Goal: Task Accomplishment & Management: Complete application form

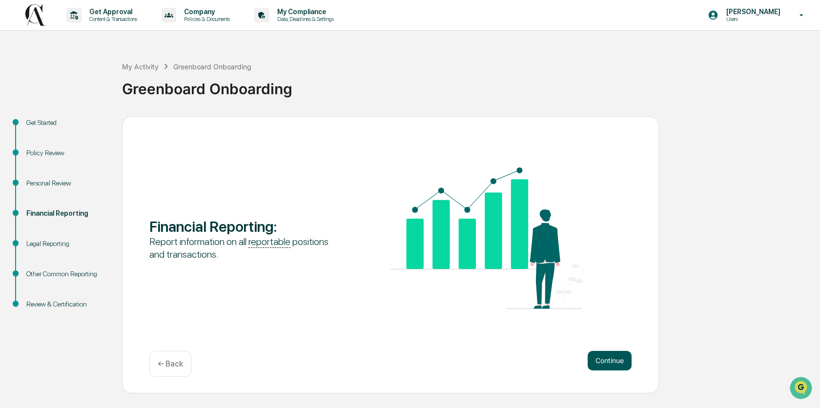
click at [606, 363] on button "Continue" at bounding box center [610, 361] width 44 height 20
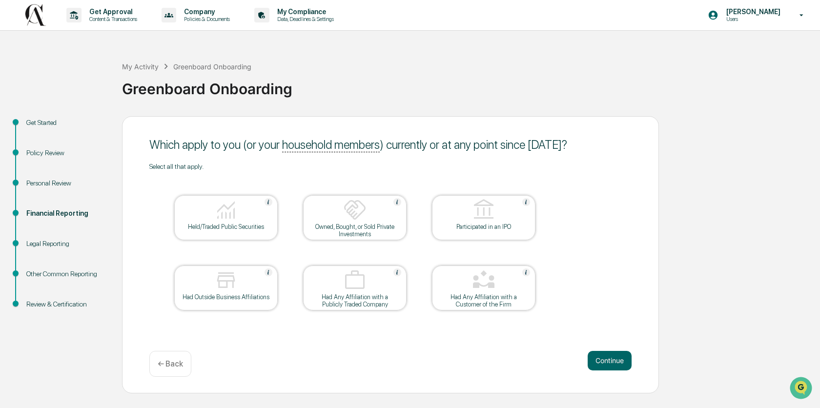
click at [45, 122] on div "Get Started" at bounding box center [66, 123] width 80 height 10
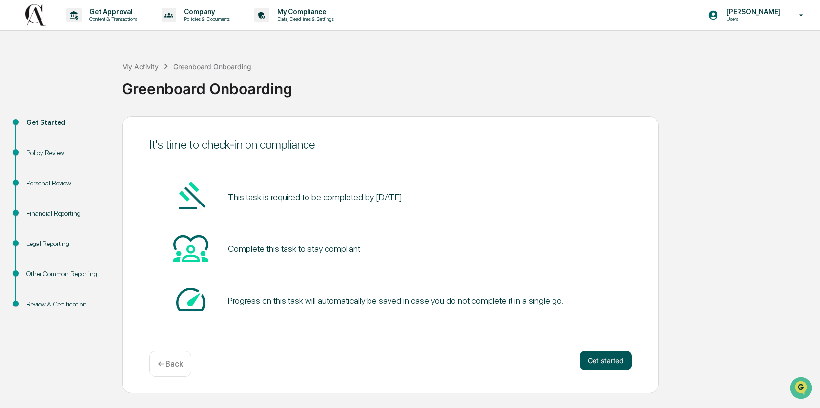
click at [599, 356] on button "Get started" at bounding box center [606, 361] width 52 height 20
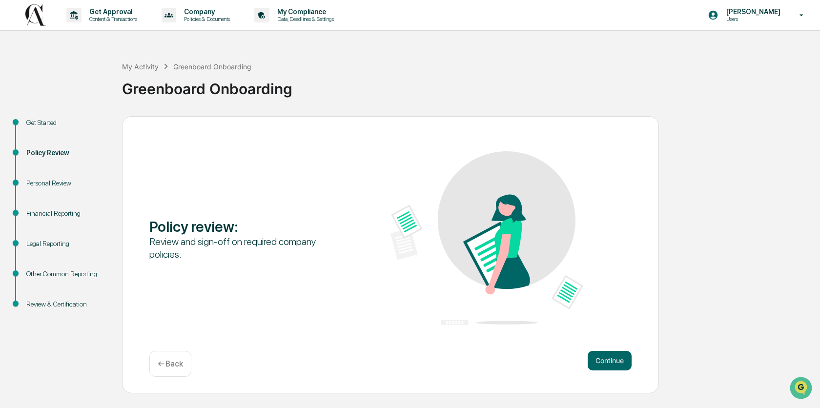
click at [599, 356] on button "Continue" at bounding box center [610, 361] width 44 height 20
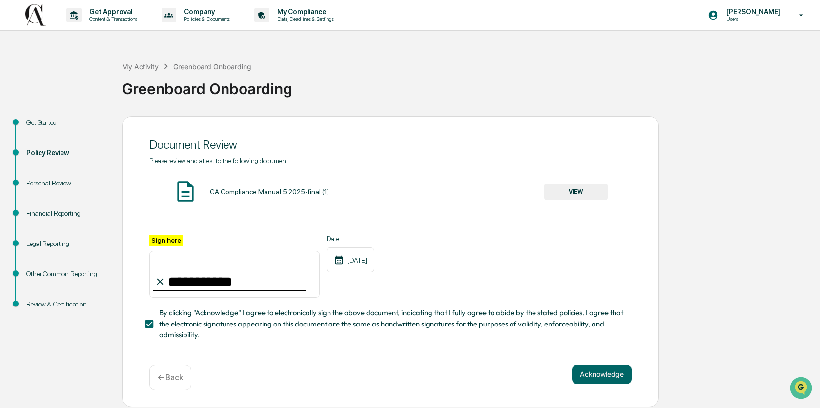
click at [599, 356] on div "**********" at bounding box center [390, 261] width 537 height 291
click at [600, 376] on button "Acknowledge" at bounding box center [602, 375] width 60 height 20
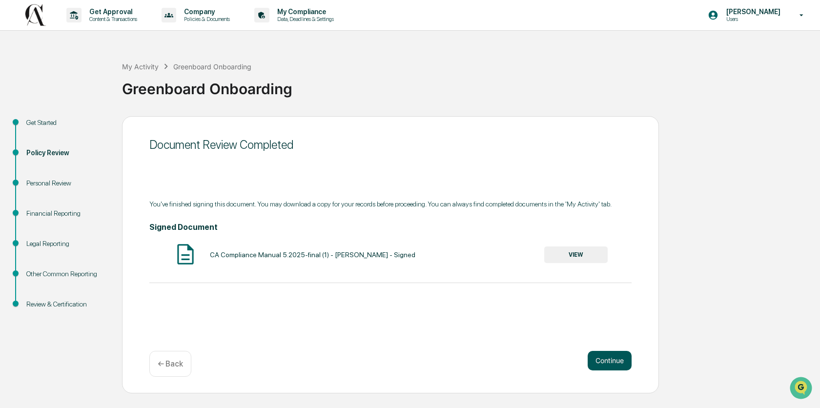
click at [601, 365] on button "Continue" at bounding box center [610, 361] width 44 height 20
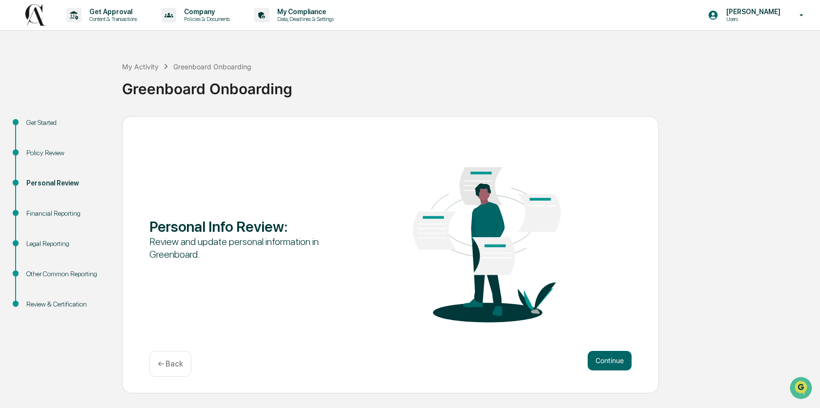
click at [601, 365] on button "Continue" at bounding box center [610, 361] width 44 height 20
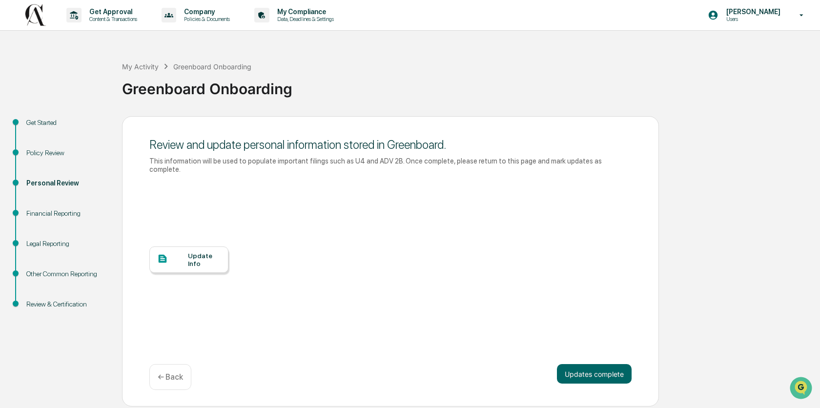
click at [214, 262] on div "Update Info" at bounding box center [204, 260] width 33 height 16
click at [595, 370] on button "Updates complete" at bounding box center [594, 374] width 75 height 20
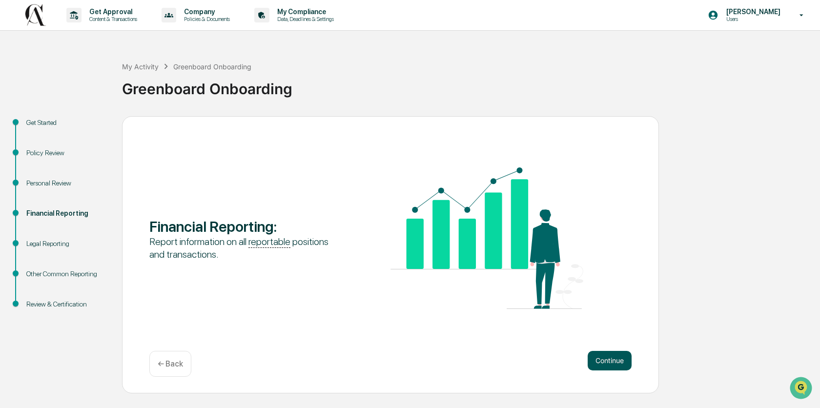
click at [609, 360] on button "Continue" at bounding box center [610, 361] width 44 height 20
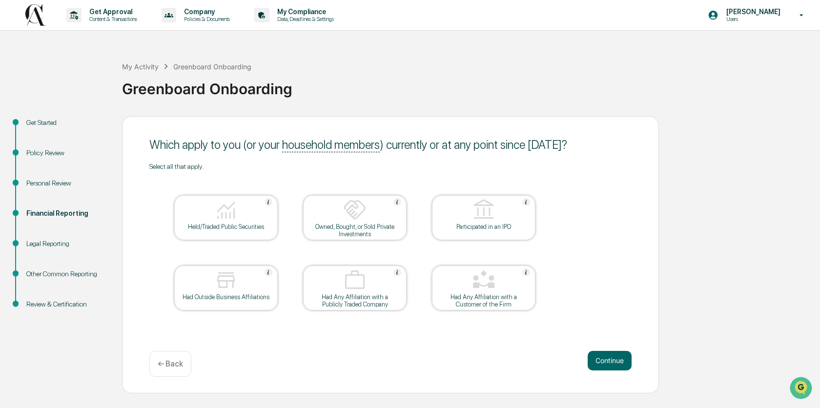
click at [255, 214] on div at bounding box center [226, 210] width 98 height 25
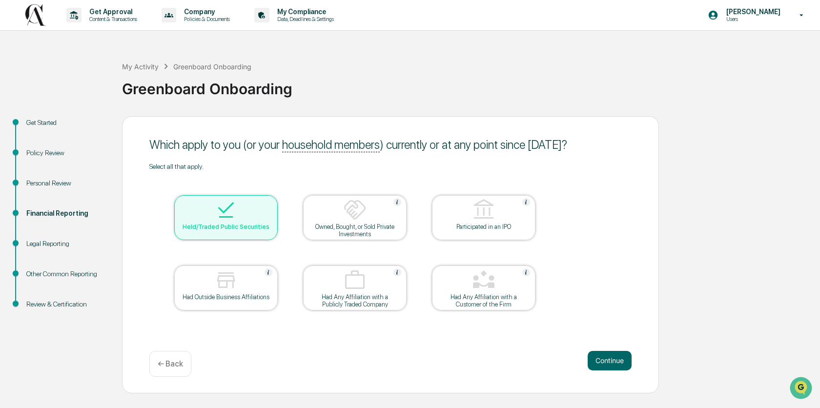
click at [350, 216] on img at bounding box center [354, 209] width 23 height 23
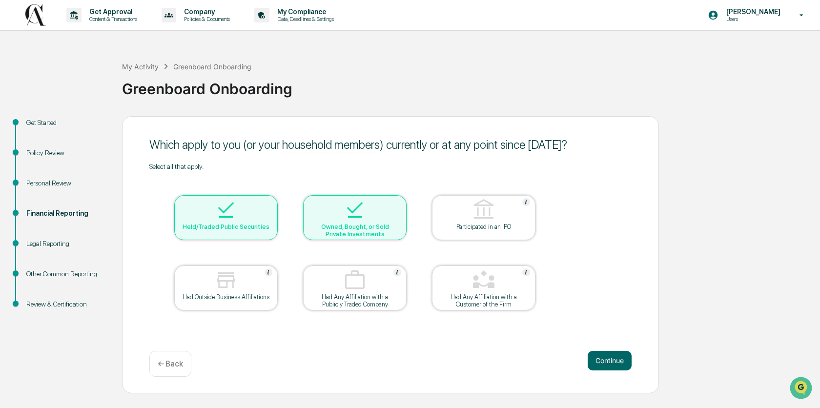
click at [250, 281] on div at bounding box center [226, 280] width 98 height 25
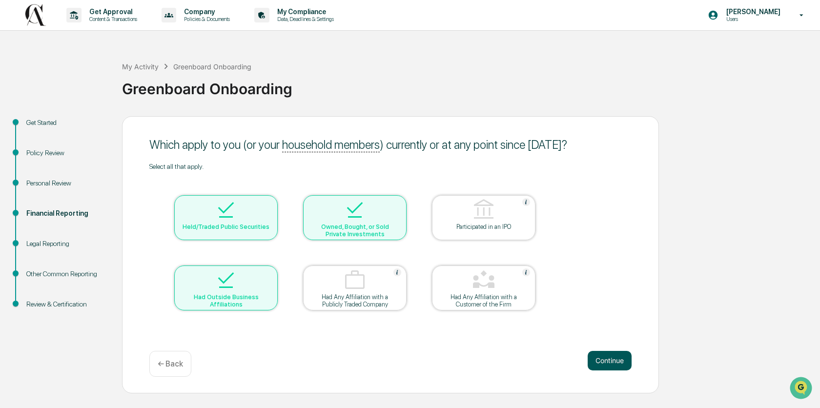
click at [602, 360] on button "Continue" at bounding box center [610, 361] width 44 height 20
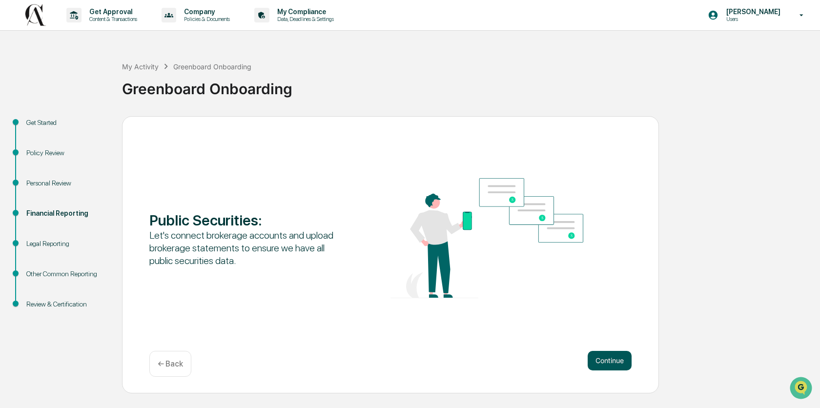
click at [618, 355] on button "Continue" at bounding box center [610, 361] width 44 height 20
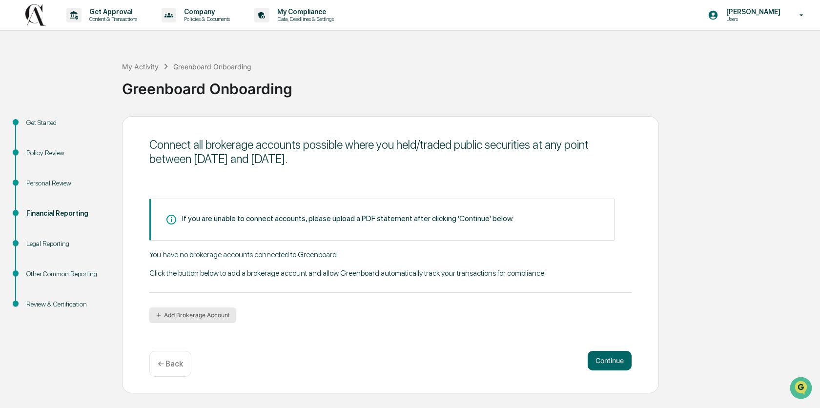
click at [205, 314] on button "Add Brokerage Account" at bounding box center [192, 315] width 86 height 16
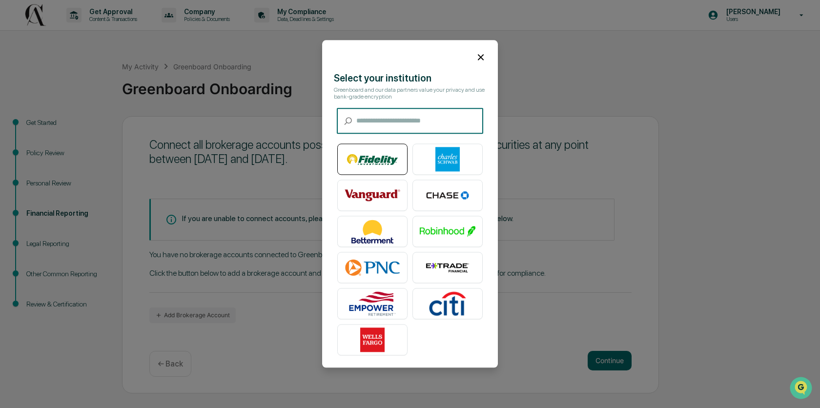
click at [379, 163] on img at bounding box center [373, 159] width 56 height 24
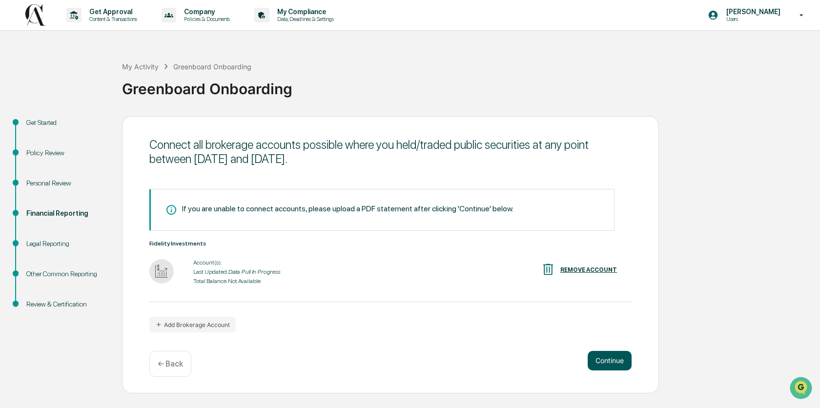
click at [611, 361] on button "Continue" at bounding box center [610, 361] width 44 height 20
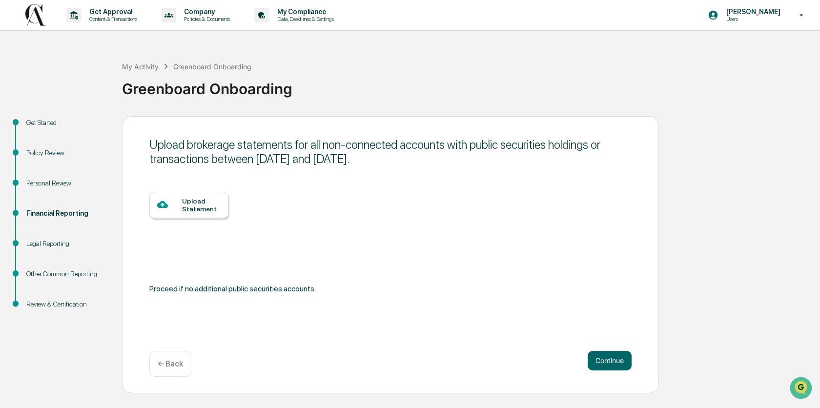
click at [163, 358] on div "← Back" at bounding box center [170, 364] width 42 height 26
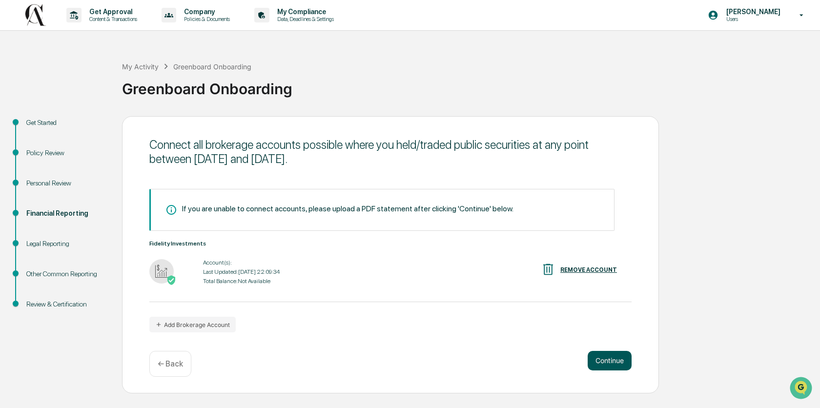
click at [613, 358] on button "Continue" at bounding box center [610, 361] width 44 height 20
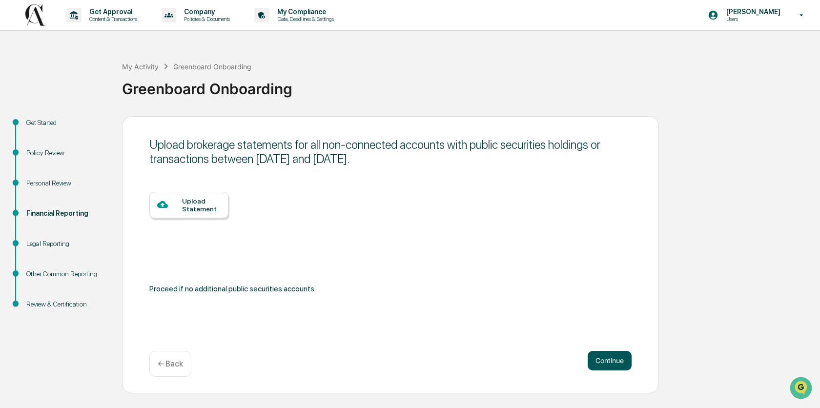
click at [604, 365] on button "Continue" at bounding box center [610, 361] width 44 height 20
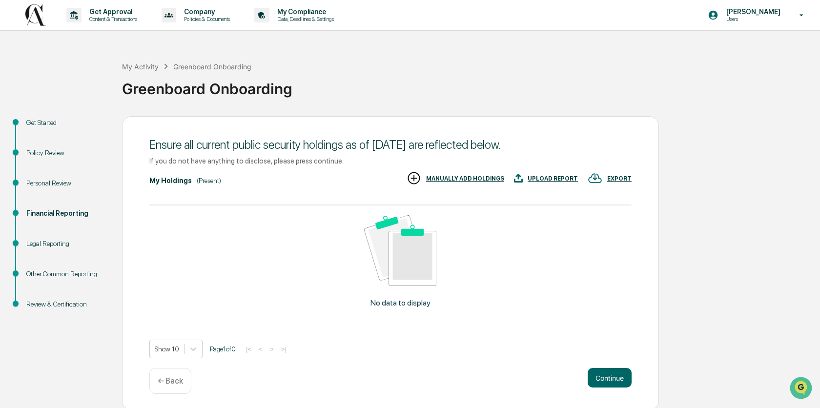
scroll to position [2, 0]
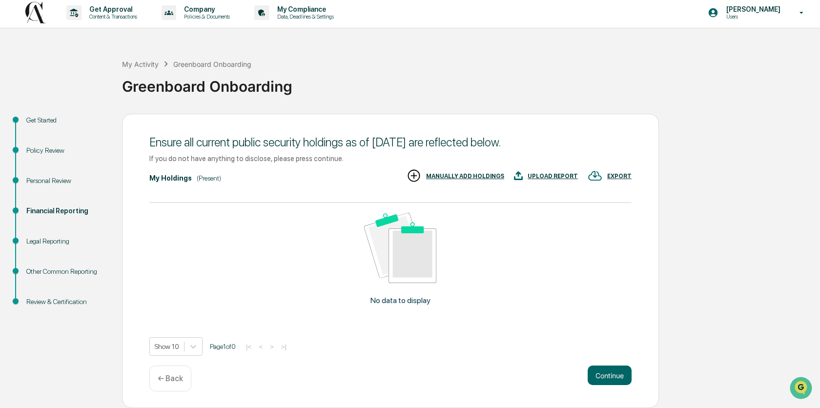
click at [486, 175] on div "MANUALLY ADD HOLDINGS" at bounding box center [465, 176] width 78 height 7
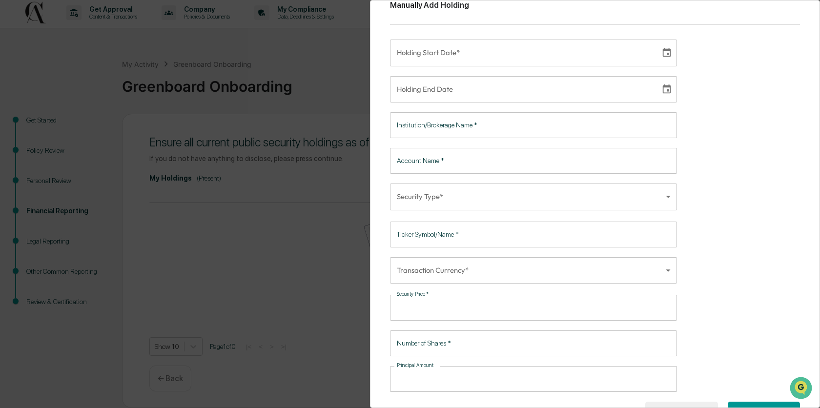
scroll to position [27, 0]
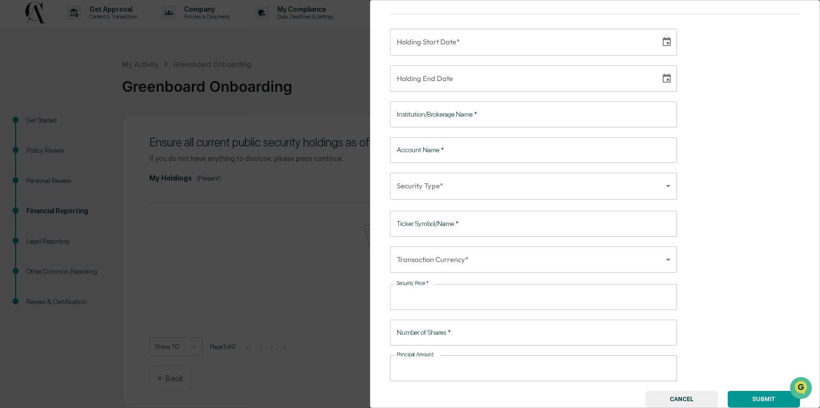
click at [702, 403] on button "CANCEL" at bounding box center [681, 399] width 73 height 17
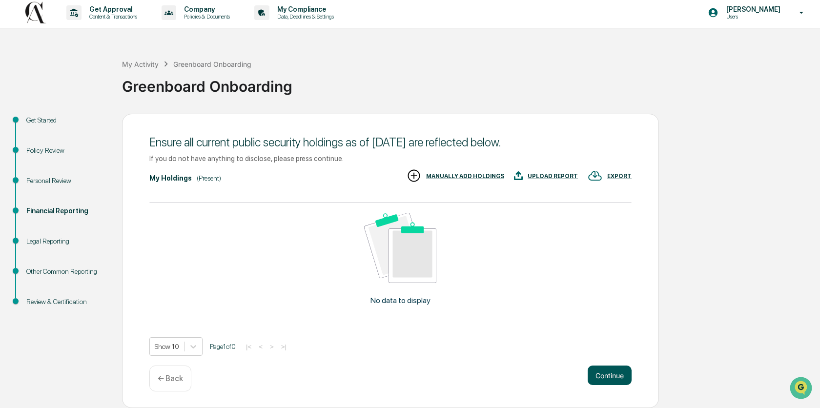
click at [614, 373] on button "Continue" at bounding box center [610, 376] width 44 height 20
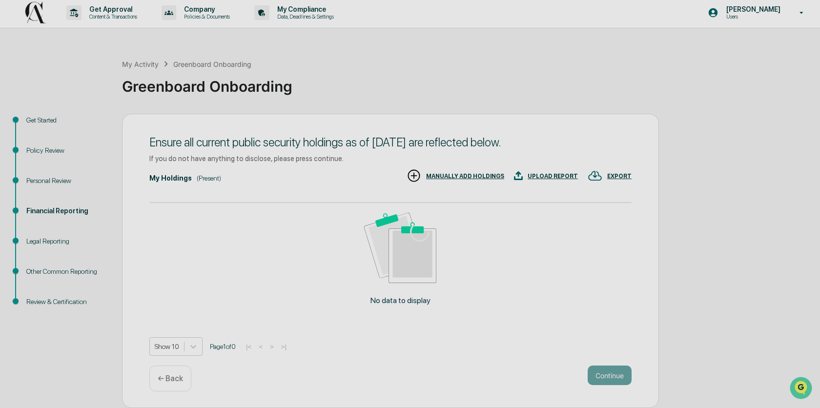
scroll to position [0, 0]
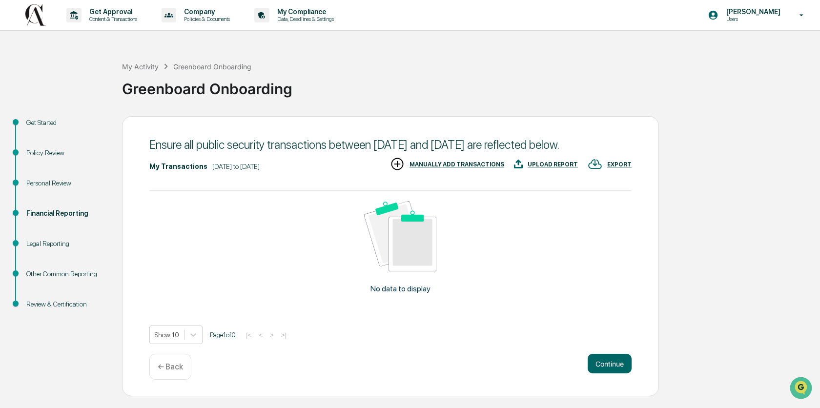
click at [614, 373] on button "Continue" at bounding box center [610, 364] width 44 height 20
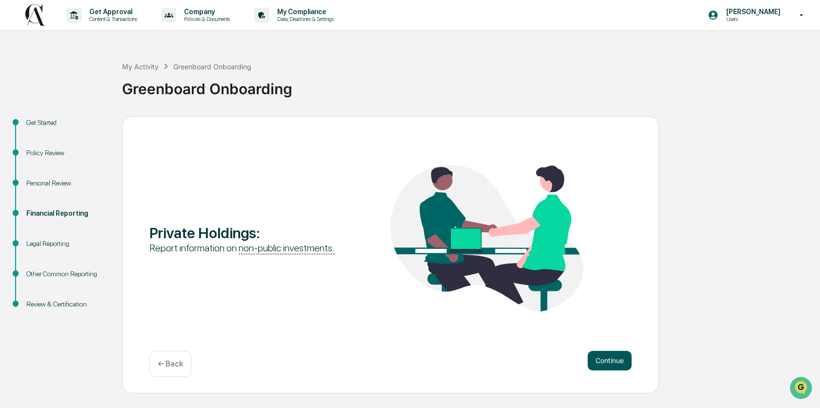
click at [611, 364] on button "Continue" at bounding box center [610, 361] width 44 height 20
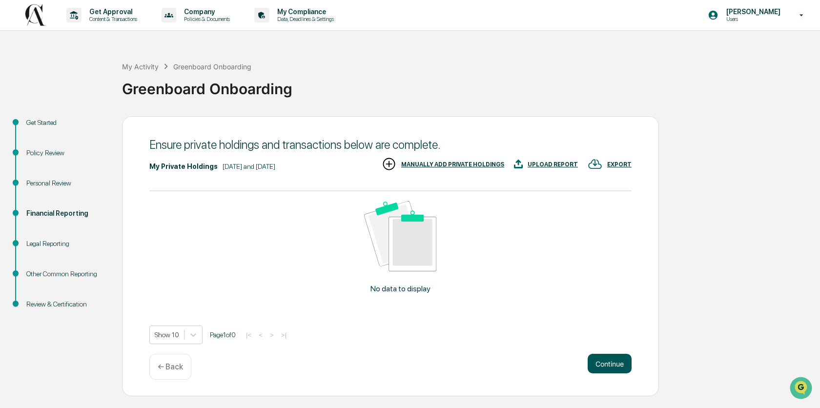
click at [611, 363] on button "Continue" at bounding box center [610, 364] width 44 height 20
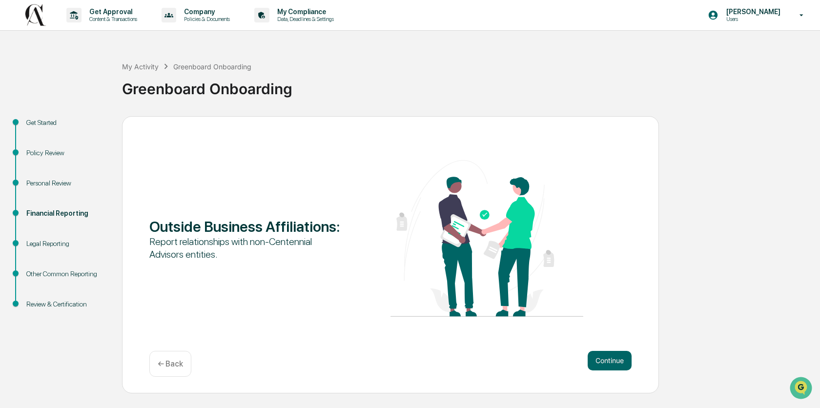
click at [611, 363] on button "Continue" at bounding box center [610, 361] width 44 height 20
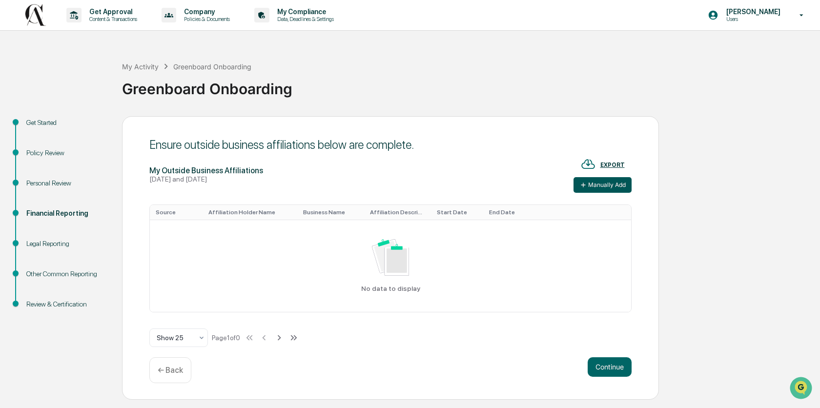
click at [598, 186] on button "Manually Add" at bounding box center [602, 185] width 58 height 16
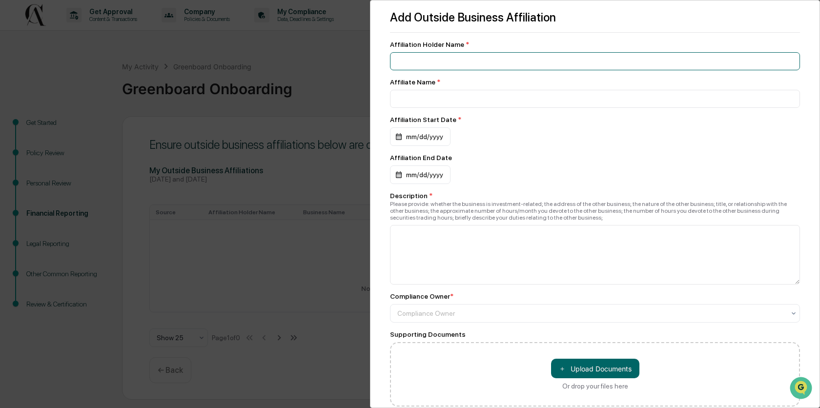
click at [495, 59] on input at bounding box center [595, 61] width 410 height 18
type input "**********"
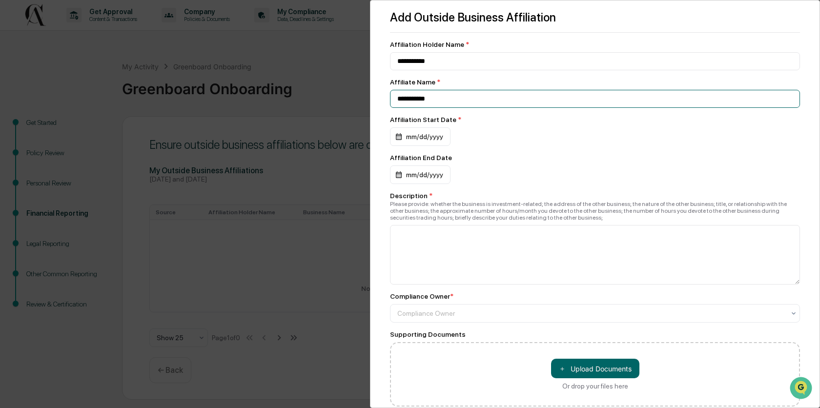
click at [464, 101] on input "**********" at bounding box center [595, 99] width 410 height 18
type input "**********"
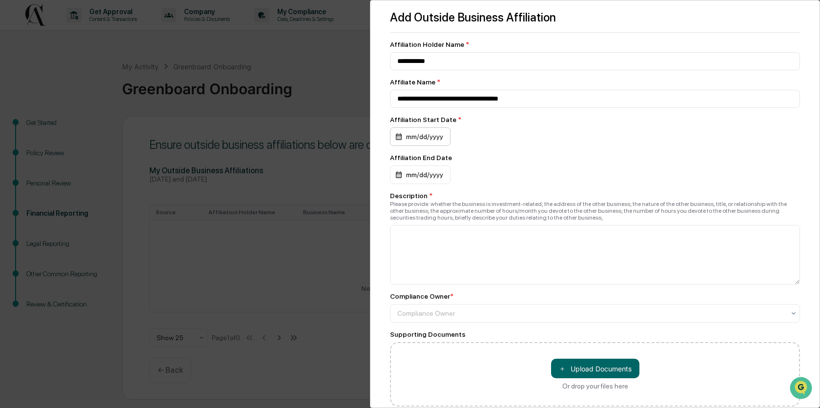
click at [417, 136] on div "mm/dd/yyyy" at bounding box center [420, 136] width 61 height 19
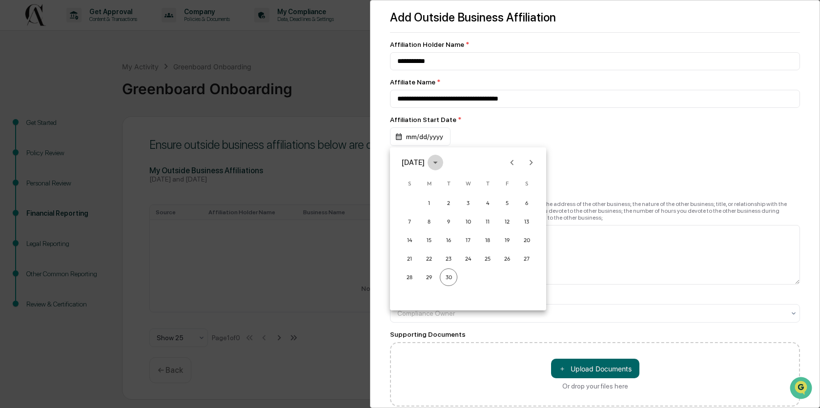
click at [441, 162] on icon "calendar view is open, switch to year view" at bounding box center [435, 162] width 11 height 11
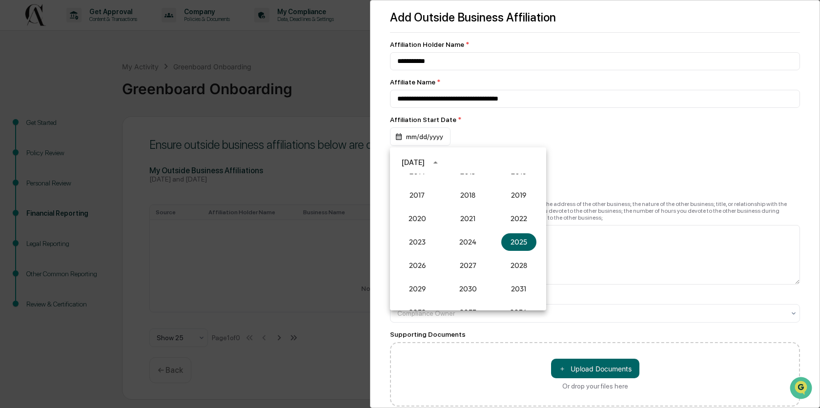
click at [425, 165] on div "[DATE]" at bounding box center [413, 162] width 23 height 11
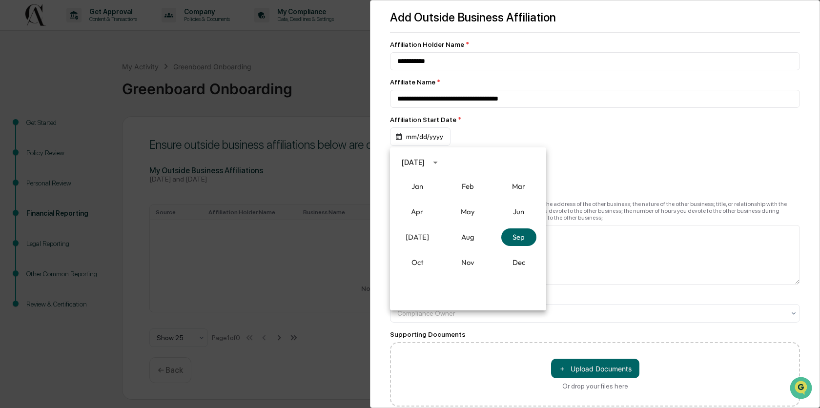
click at [441, 166] on icon "calendar view is open, switch to year view" at bounding box center [435, 162] width 11 height 11
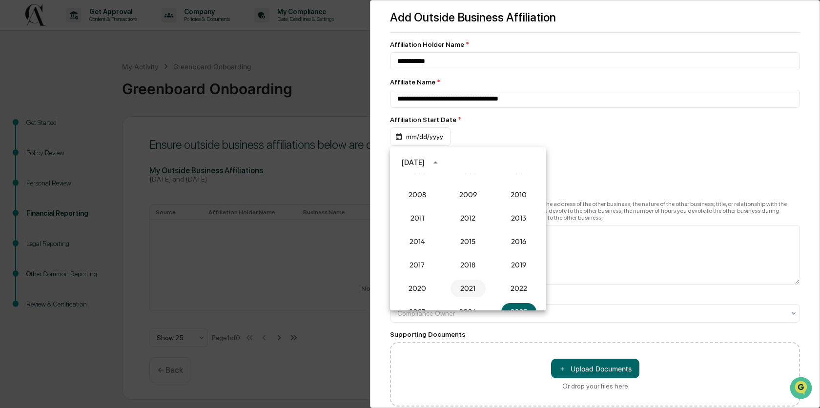
scroll to position [833, 0]
click at [472, 245] on button "2015" at bounding box center [467, 243] width 35 height 18
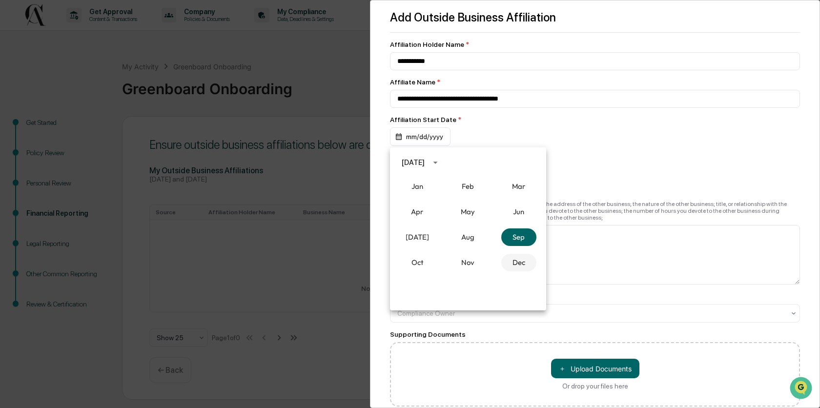
click at [521, 264] on button "Dec" at bounding box center [518, 263] width 35 height 18
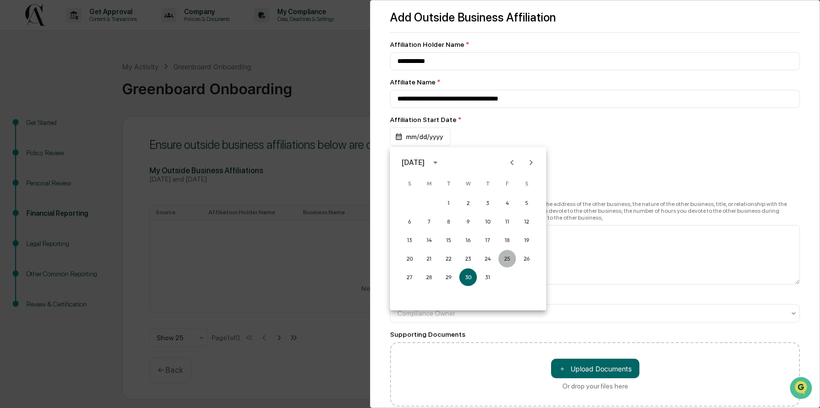
click at [510, 257] on button "25" at bounding box center [507, 259] width 18 height 18
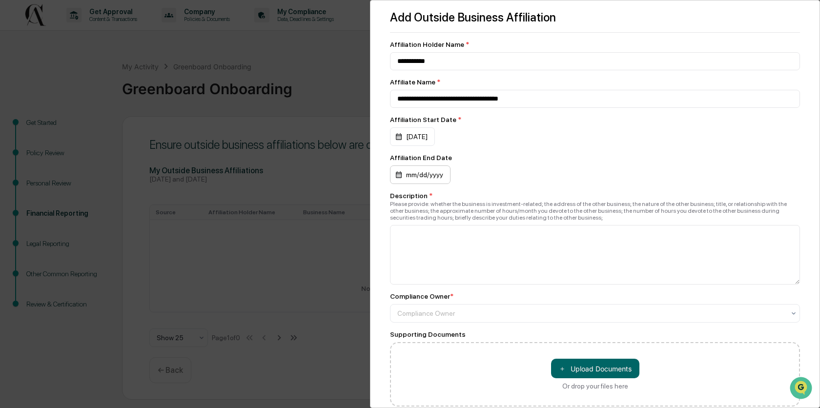
click at [439, 175] on div "mm/dd/yyyy" at bounding box center [420, 174] width 61 height 19
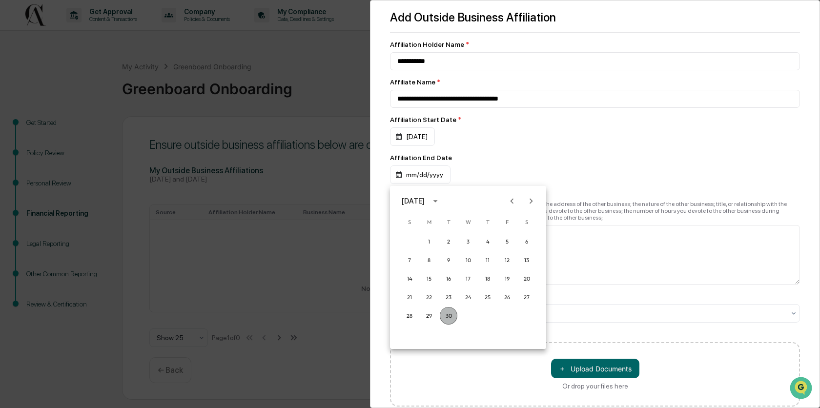
click at [450, 313] on button "30" at bounding box center [449, 316] width 18 height 18
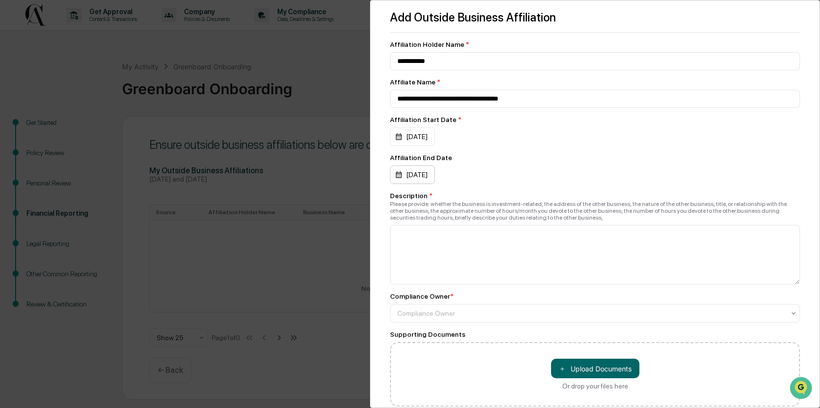
click at [435, 172] on div "[DATE]" at bounding box center [412, 174] width 45 height 19
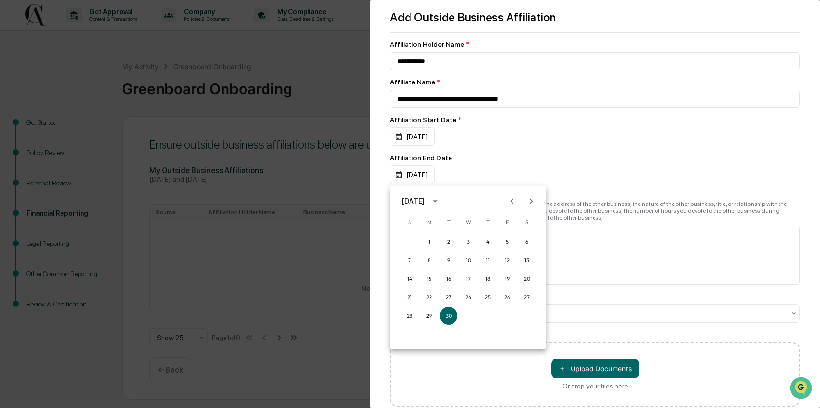
click at [438, 178] on div at bounding box center [410, 204] width 820 height 408
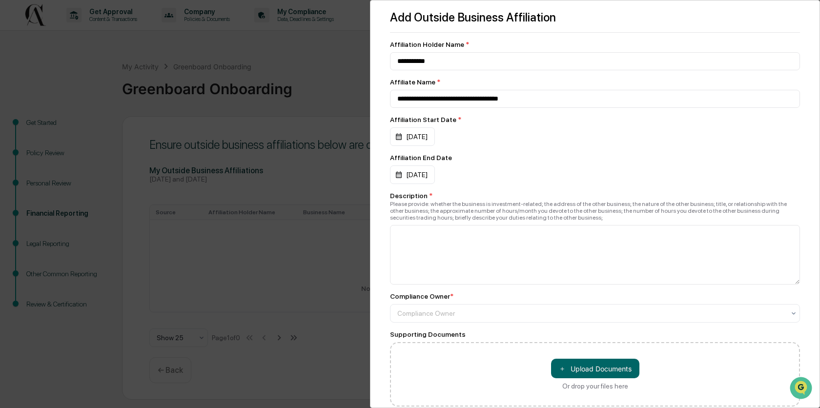
click at [435, 178] on div "[DATE]" at bounding box center [412, 174] width 45 height 19
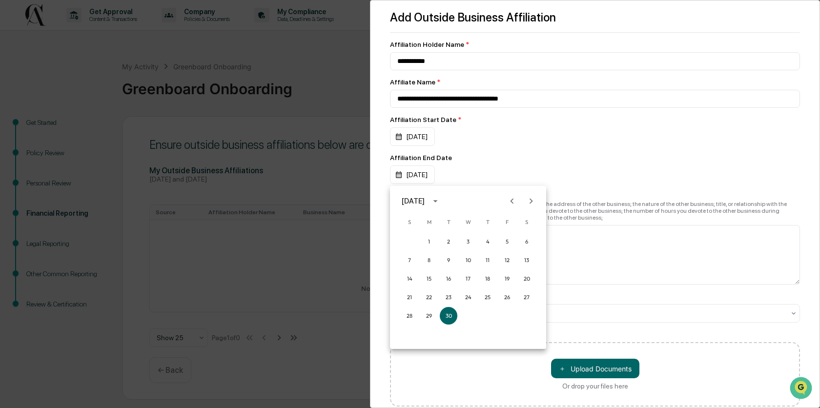
click at [441, 204] on icon "calendar view is open, switch to year view" at bounding box center [435, 201] width 11 height 11
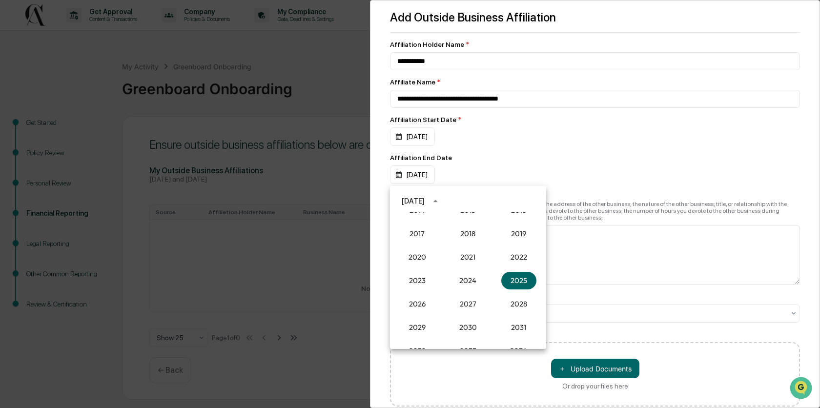
click at [494, 145] on div at bounding box center [410, 204] width 820 height 408
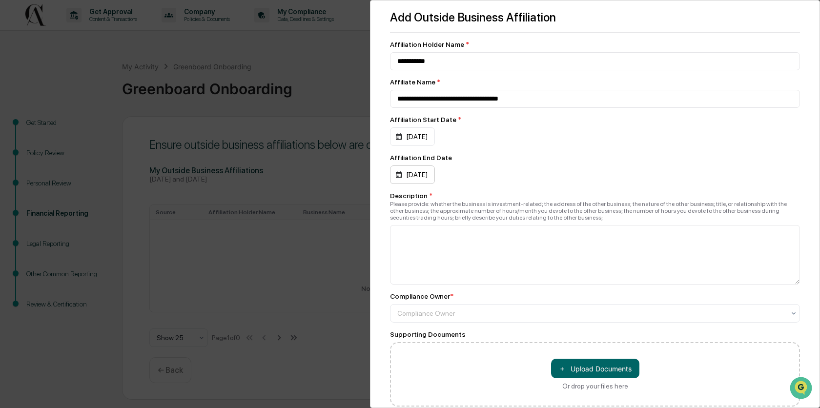
click at [435, 177] on div "[DATE]" at bounding box center [412, 174] width 45 height 19
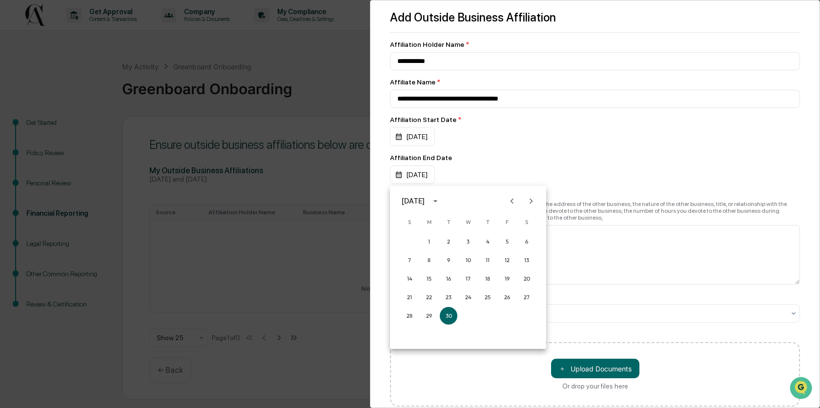
click at [425, 170] on div at bounding box center [410, 204] width 820 height 408
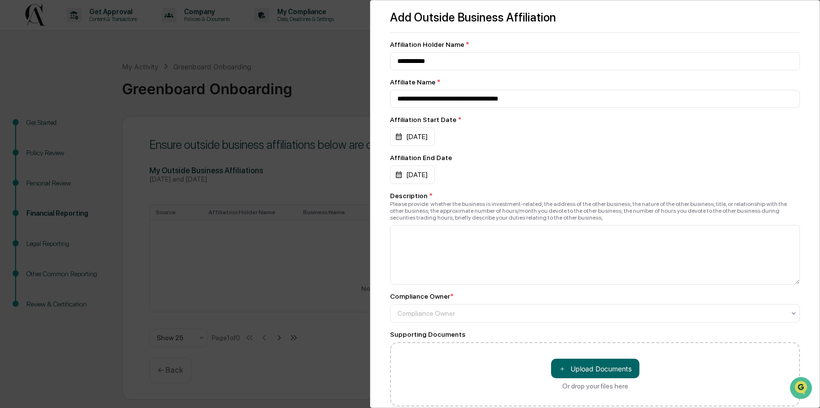
click at [398, 178] on div "[DATE]" at bounding box center [412, 174] width 45 height 19
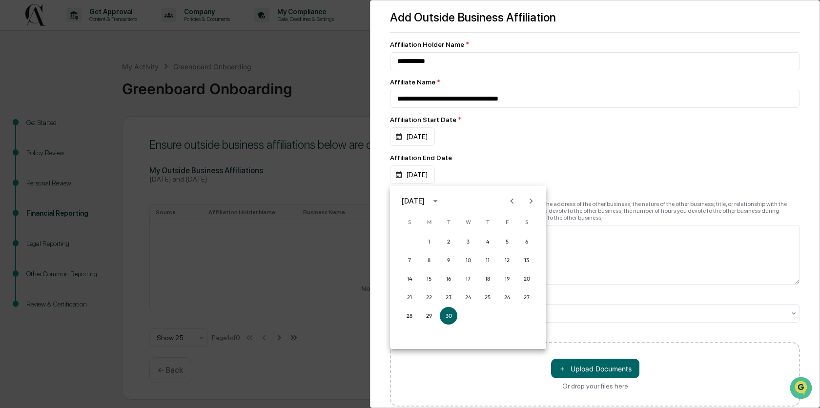
click at [398, 178] on div at bounding box center [410, 204] width 820 height 408
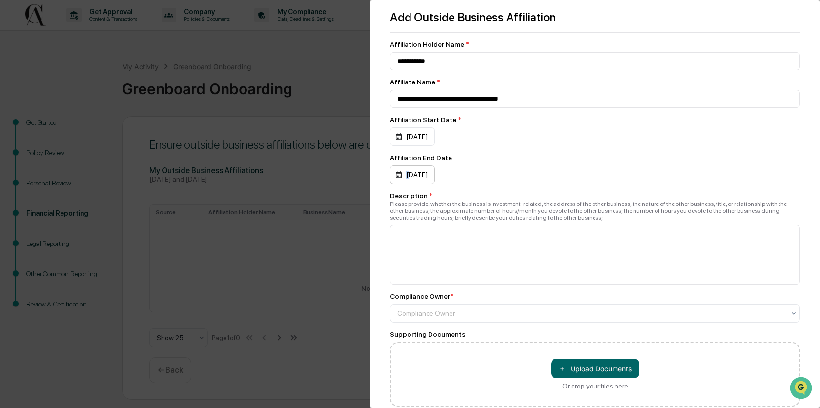
drag, startPoint x: 404, startPoint y: 178, endPoint x: 412, endPoint y: 178, distance: 8.3
click at [412, 178] on div "[DATE]" at bounding box center [412, 174] width 45 height 19
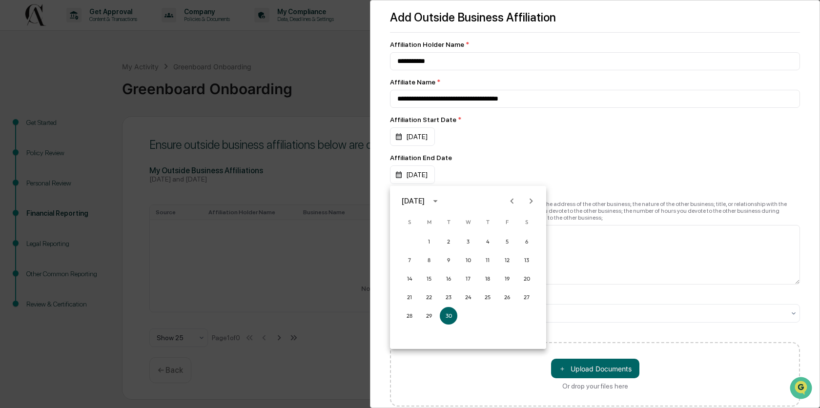
click at [469, 154] on div at bounding box center [410, 204] width 820 height 408
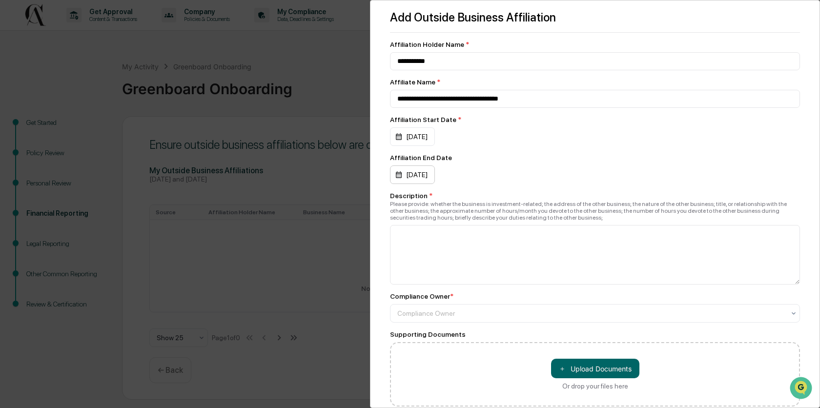
click at [435, 180] on div "[DATE]" at bounding box center [412, 174] width 45 height 19
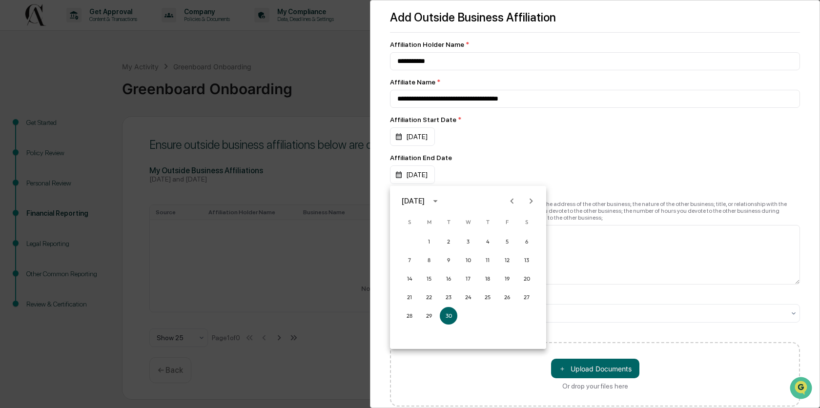
click at [447, 181] on div at bounding box center [410, 204] width 820 height 408
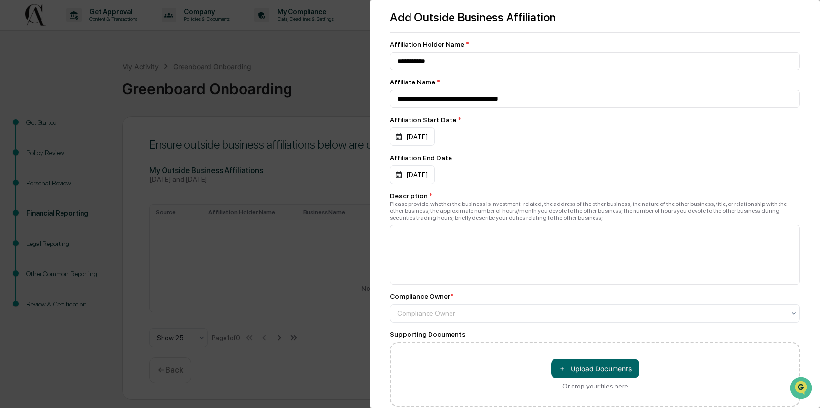
drag, startPoint x: 445, startPoint y: 179, endPoint x: 387, endPoint y: 178, distance: 58.1
click at [387, 178] on div "**********" at bounding box center [595, 204] width 450 height 408
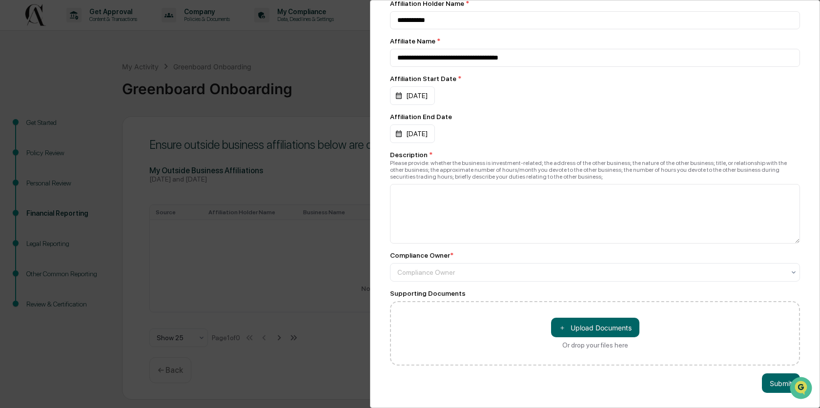
scroll to position [0, 0]
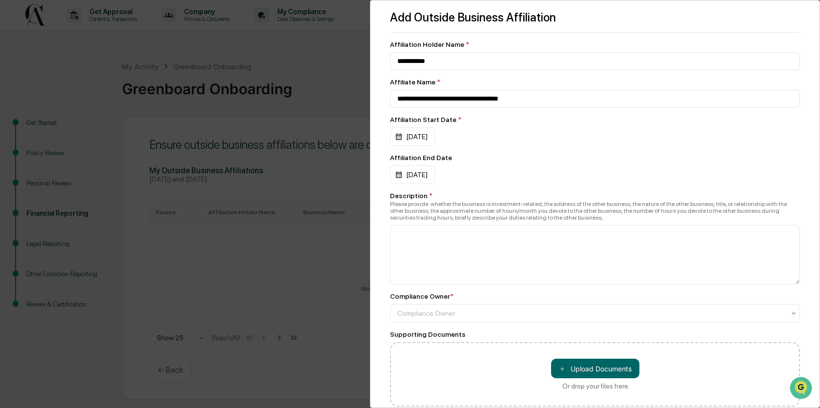
click at [322, 147] on div "**********" at bounding box center [410, 204] width 820 height 408
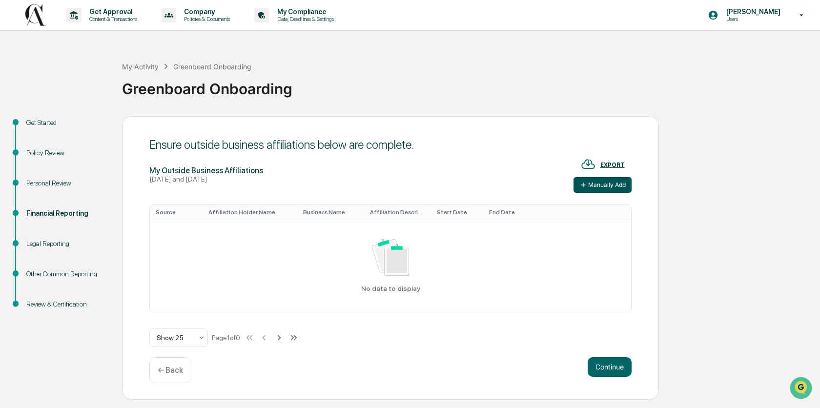
click at [603, 185] on button "Manually Add" at bounding box center [602, 185] width 58 height 16
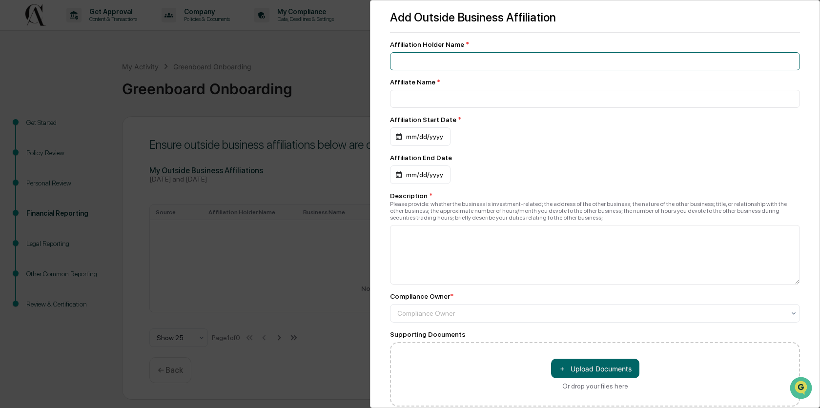
click at [448, 61] on input at bounding box center [595, 61] width 410 height 18
type input "**********"
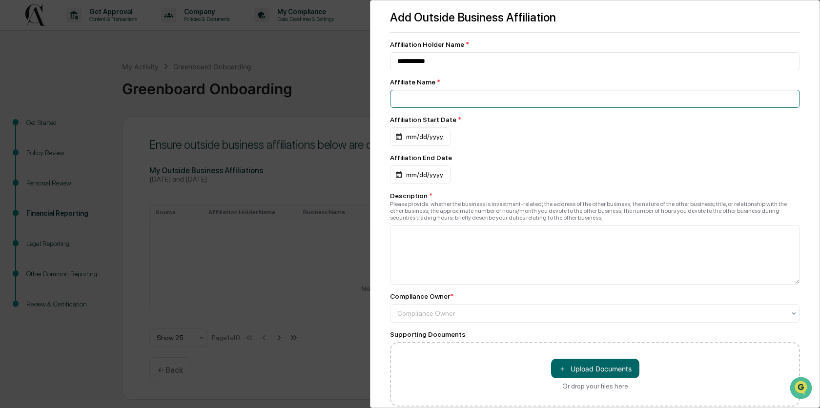
click at [447, 100] on input at bounding box center [595, 99] width 410 height 18
type input "**********"
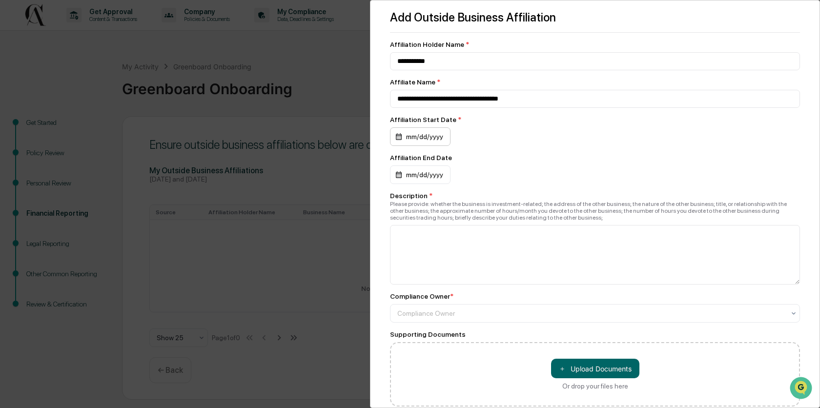
click at [432, 141] on div "mm/dd/yyyy" at bounding box center [420, 136] width 61 height 19
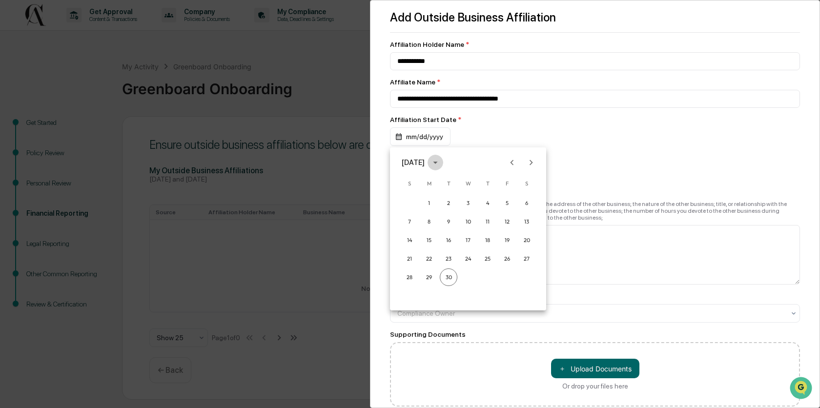
click at [441, 163] on icon "calendar view is open, switch to year view" at bounding box center [435, 162] width 11 height 11
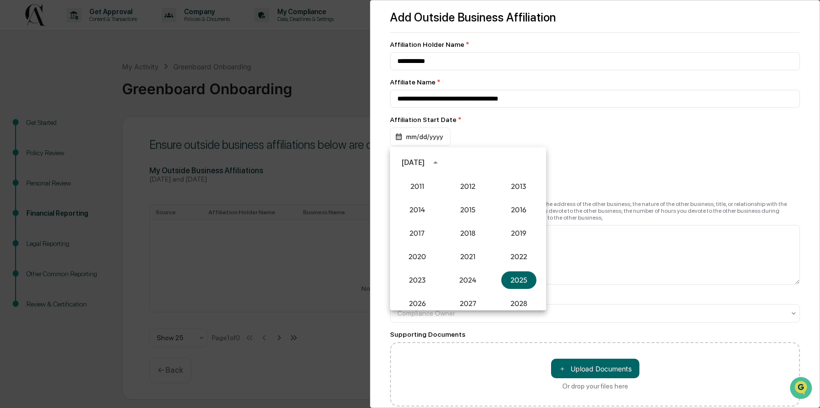
scroll to position [864, 0]
click at [467, 217] on button "2015" at bounding box center [467, 212] width 35 height 18
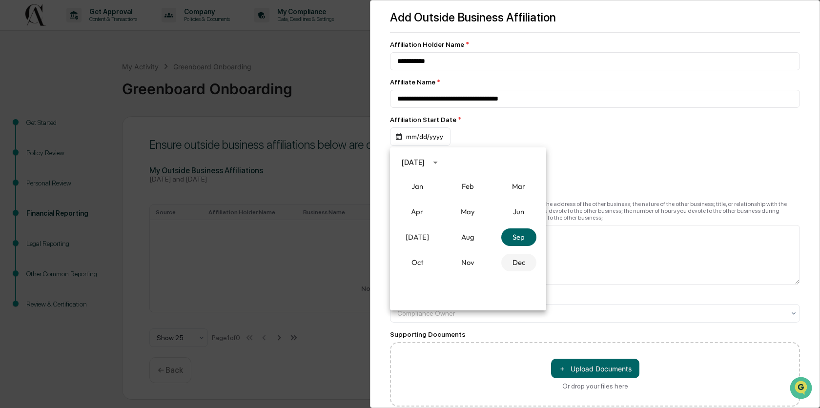
click at [516, 259] on button "Dec" at bounding box center [518, 263] width 35 height 18
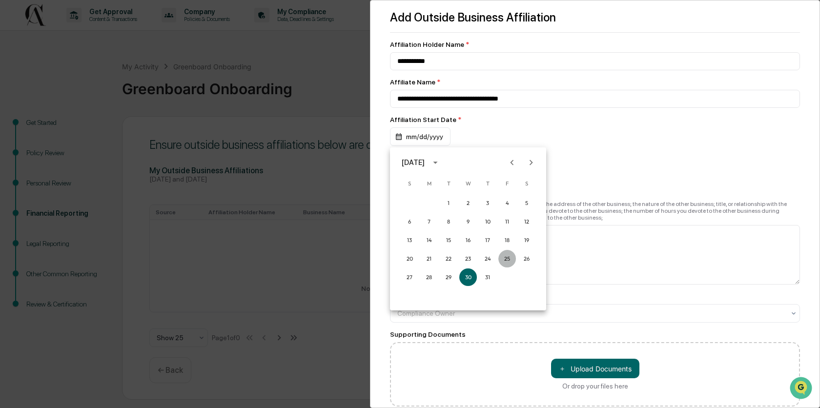
click at [509, 261] on button "25" at bounding box center [507, 259] width 18 height 18
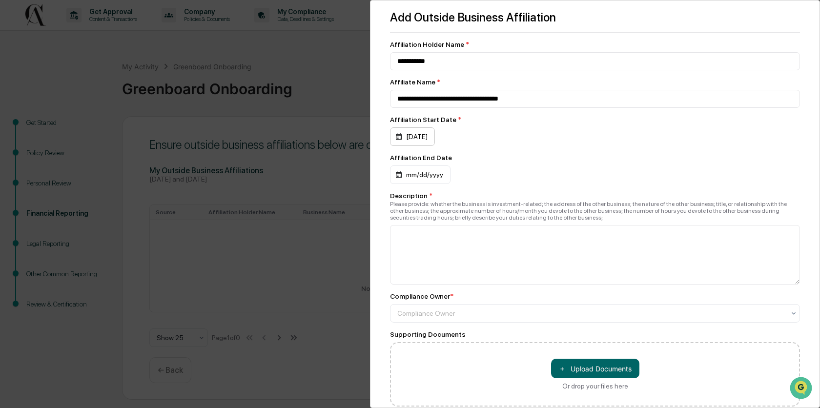
click at [433, 141] on div "[DATE]" at bounding box center [412, 136] width 45 height 19
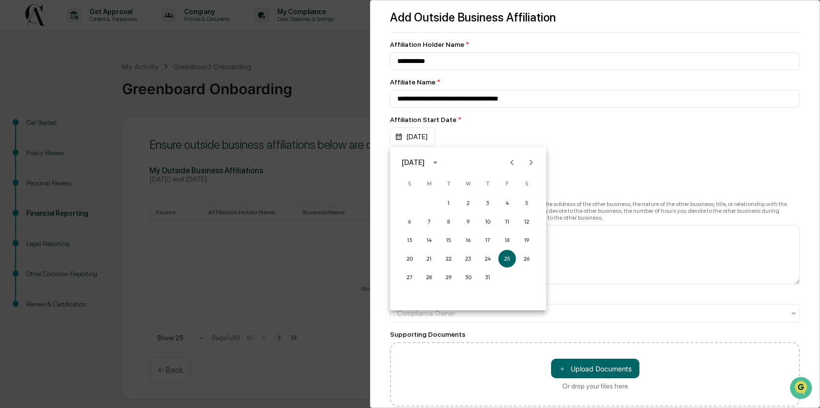
click at [441, 165] on icon "calendar view is open, switch to year view" at bounding box center [435, 162] width 11 height 11
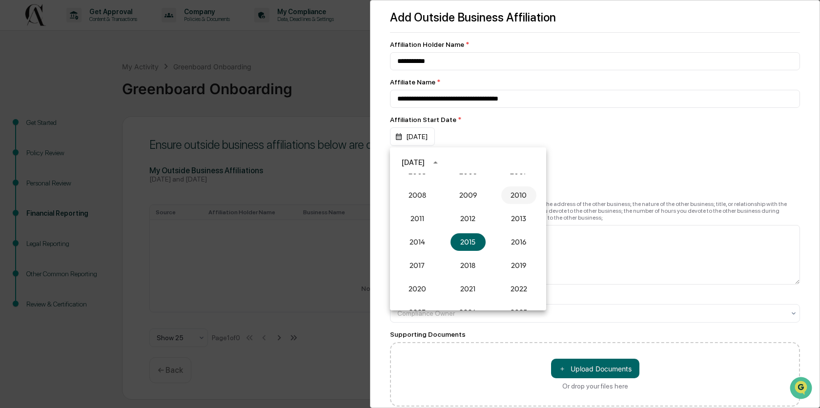
click at [519, 190] on button "2010" at bounding box center [518, 195] width 35 height 18
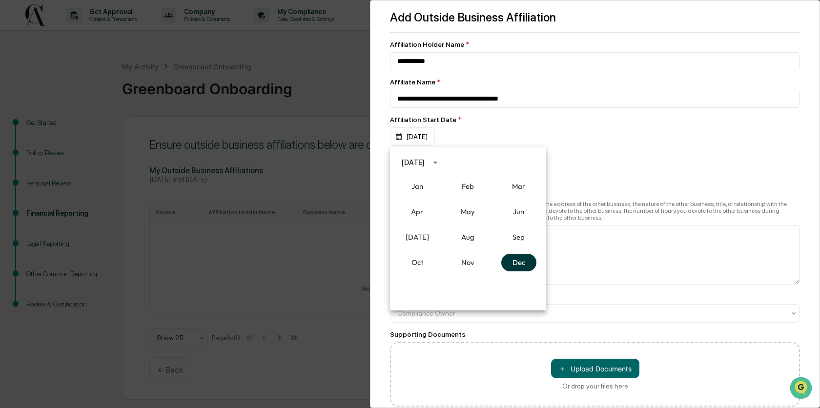
click at [518, 264] on button "Dec" at bounding box center [518, 263] width 35 height 18
click at [523, 263] on button "25" at bounding box center [527, 259] width 18 height 18
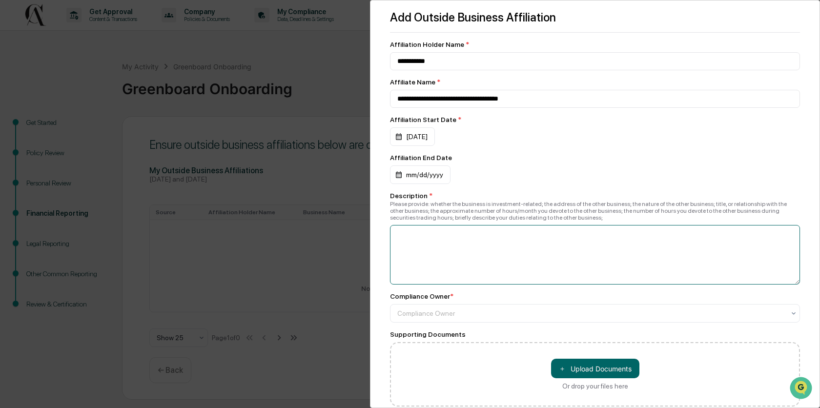
click at [449, 243] on textarea at bounding box center [595, 255] width 410 height 60
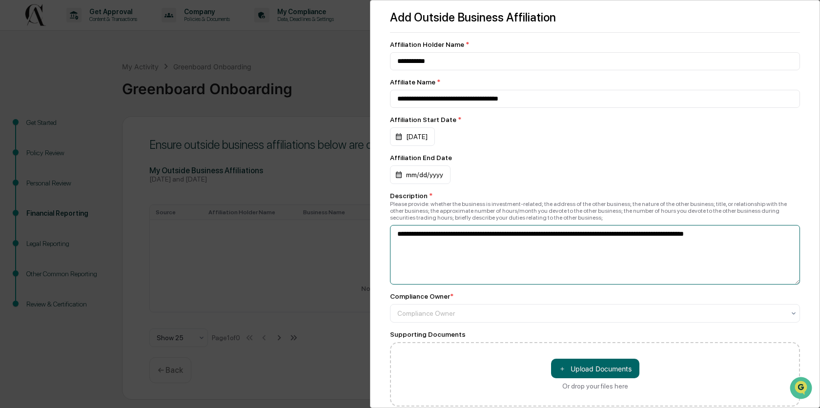
click at [703, 236] on textarea "**********" at bounding box center [595, 255] width 410 height 60
click at [789, 237] on textarea "**********" at bounding box center [595, 255] width 410 height 60
paste textarea "**********"
click at [779, 234] on textarea "**********" at bounding box center [595, 255] width 410 height 60
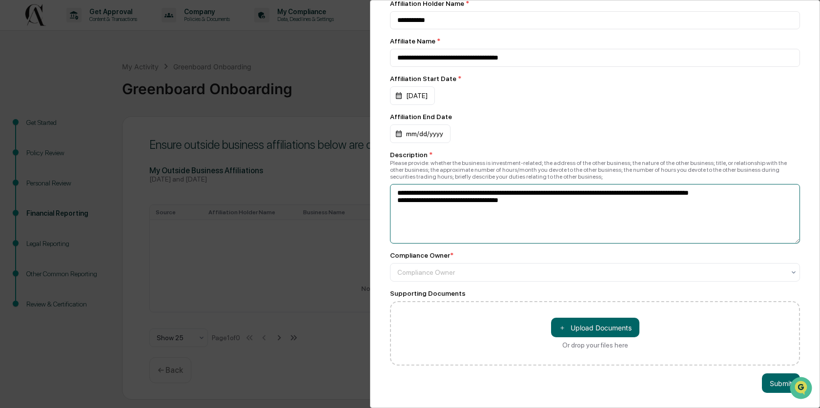
scroll to position [44, 0]
type textarea "**********"
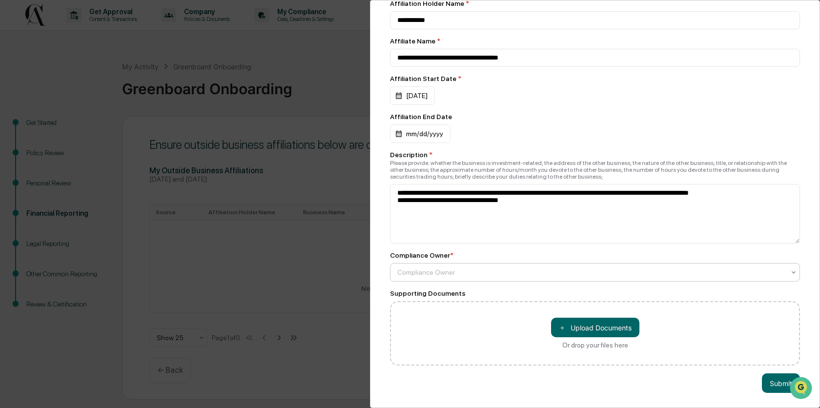
click at [490, 273] on div at bounding box center [590, 272] width 387 height 10
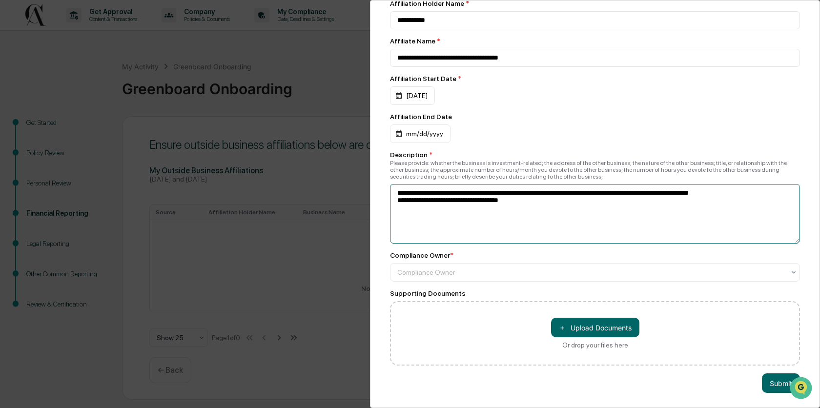
click at [491, 236] on textarea "**********" at bounding box center [595, 214] width 410 height 60
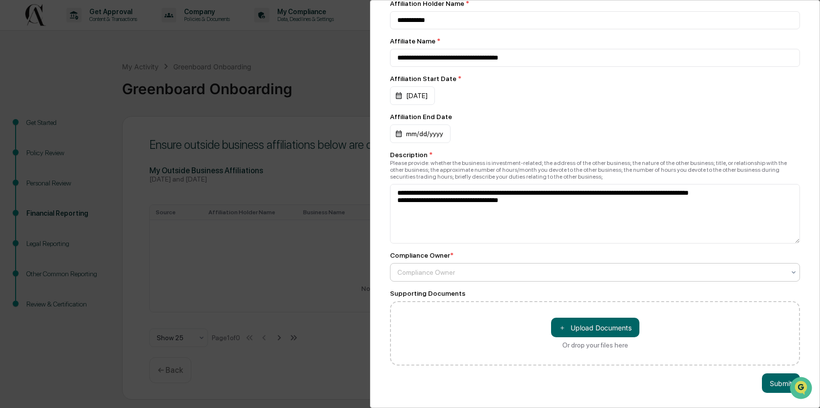
click at [476, 273] on div at bounding box center [590, 272] width 387 height 10
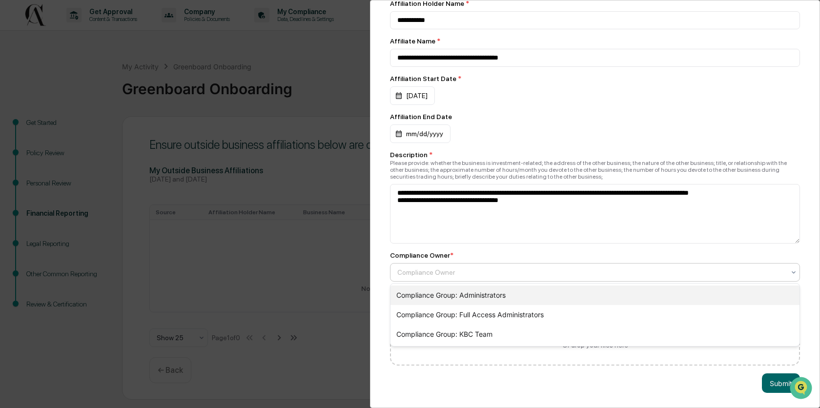
click at [511, 293] on div "Compliance Group: Administrators" at bounding box center [594, 295] width 409 height 20
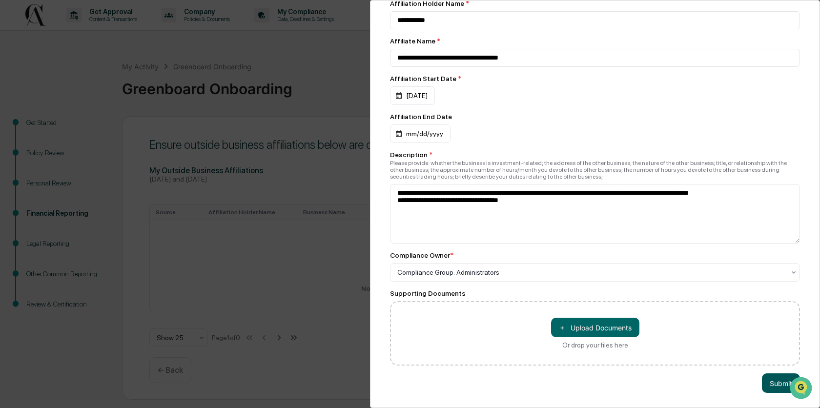
click at [774, 383] on button "Submit" at bounding box center [781, 383] width 38 height 20
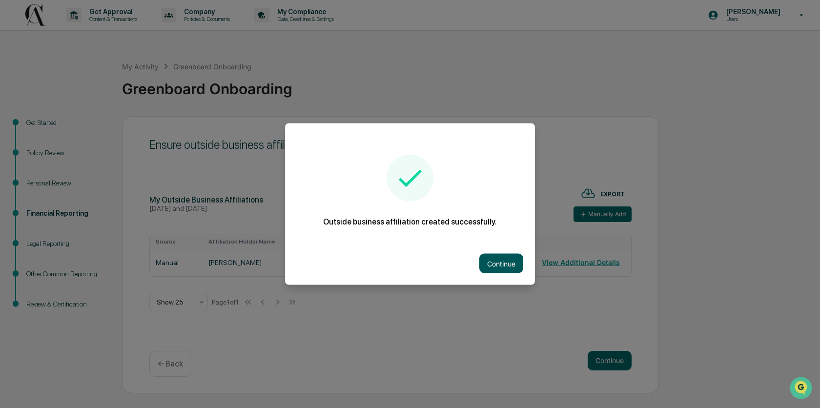
click at [494, 258] on button "Continue" at bounding box center [501, 264] width 44 height 20
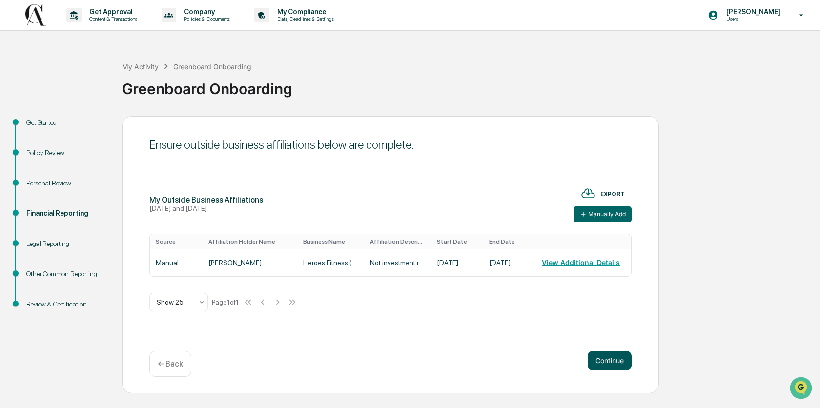
click at [613, 370] on button "Continue" at bounding box center [610, 361] width 44 height 20
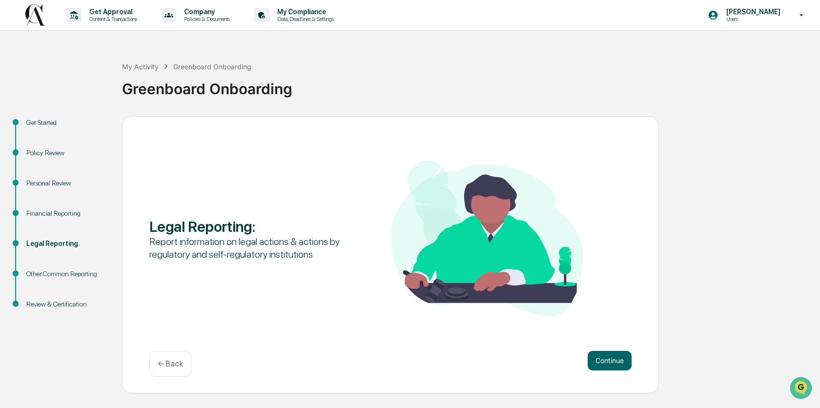
click at [613, 366] on button "Continue" at bounding box center [610, 361] width 44 height 20
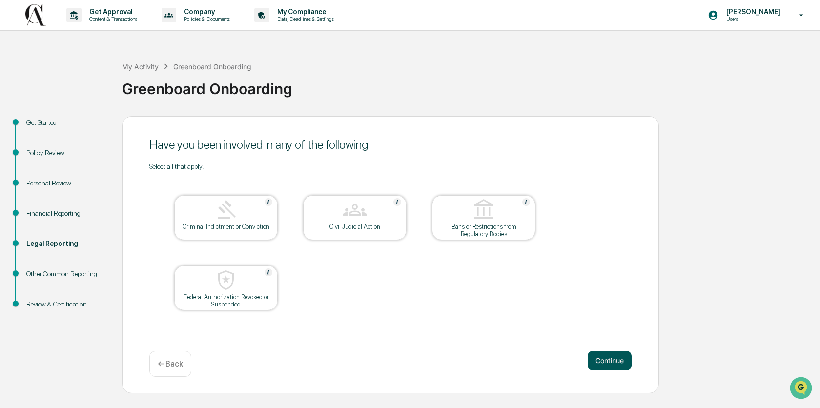
click at [603, 357] on button "Continue" at bounding box center [610, 361] width 44 height 20
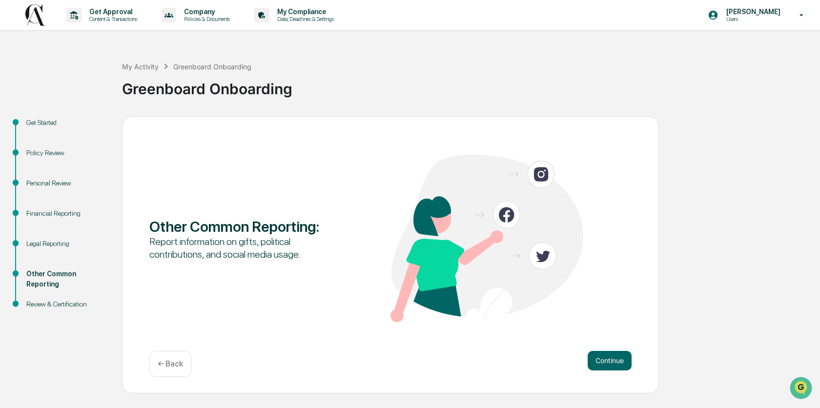
click at [603, 357] on button "Continue" at bounding box center [610, 361] width 44 height 20
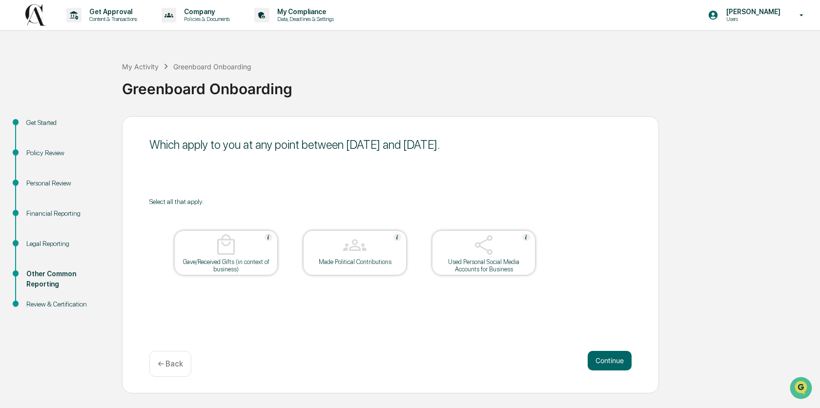
click at [603, 357] on button "Continue" at bounding box center [610, 361] width 44 height 20
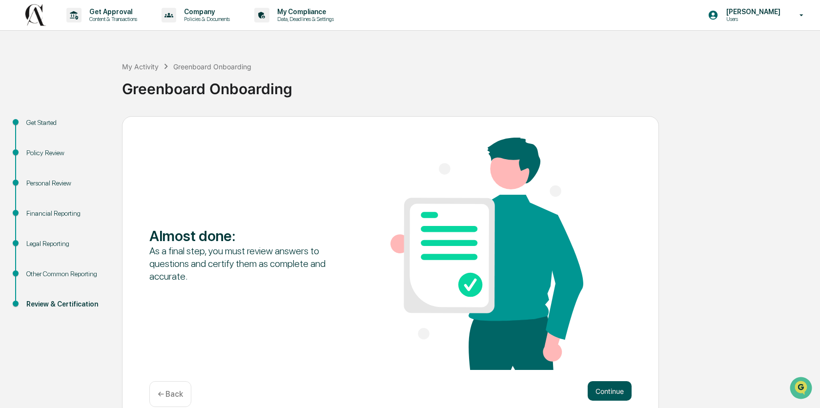
click at [608, 392] on button "Continue" at bounding box center [610, 391] width 44 height 20
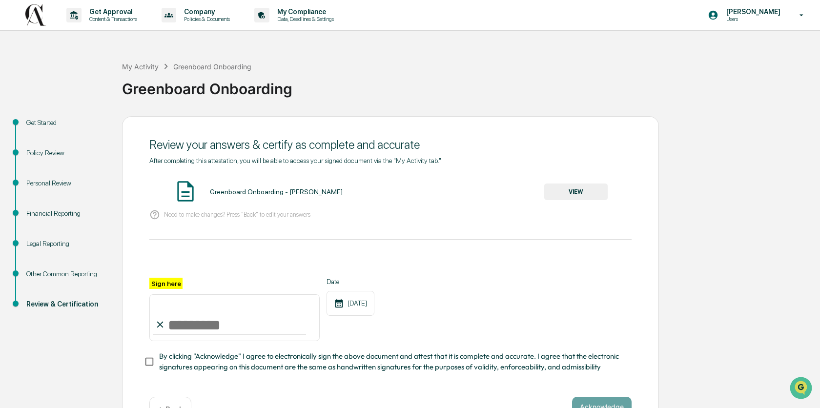
click at [573, 193] on button "VIEW" at bounding box center [575, 191] width 63 height 17
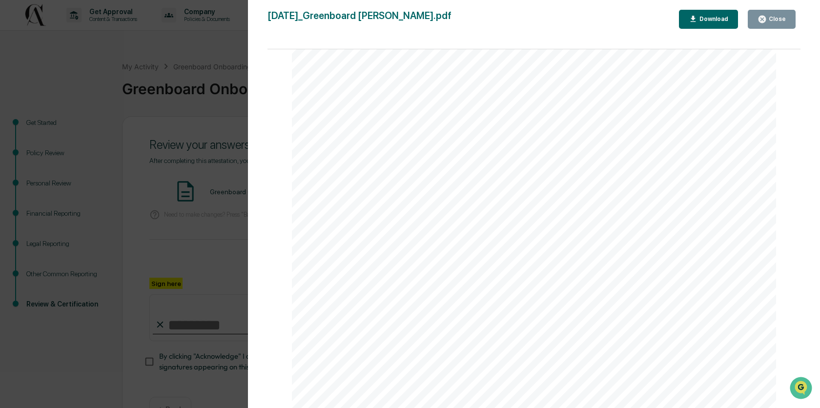
scroll to position [3215, 0]
click at [762, 19] on icon "button" at bounding box center [761, 19] width 9 height 9
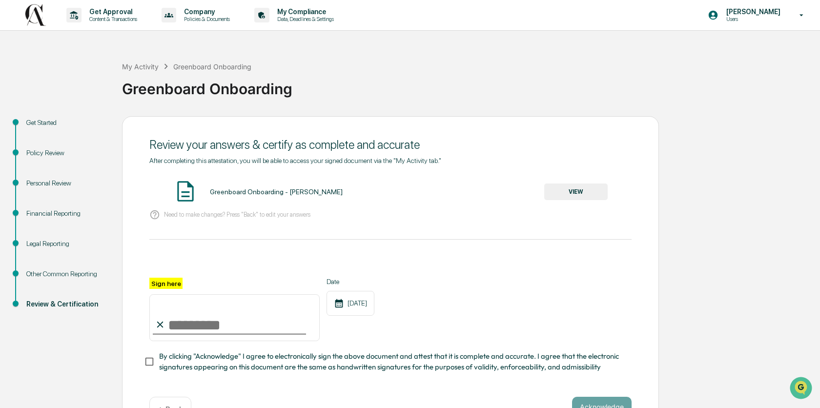
click at [211, 315] on input "Sign here" at bounding box center [234, 317] width 170 height 47
type input "**********"
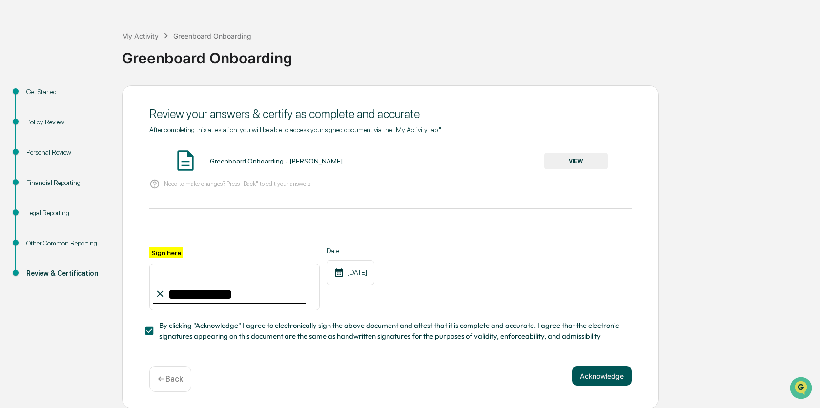
click at [583, 374] on button "Acknowledge" at bounding box center [602, 376] width 60 height 20
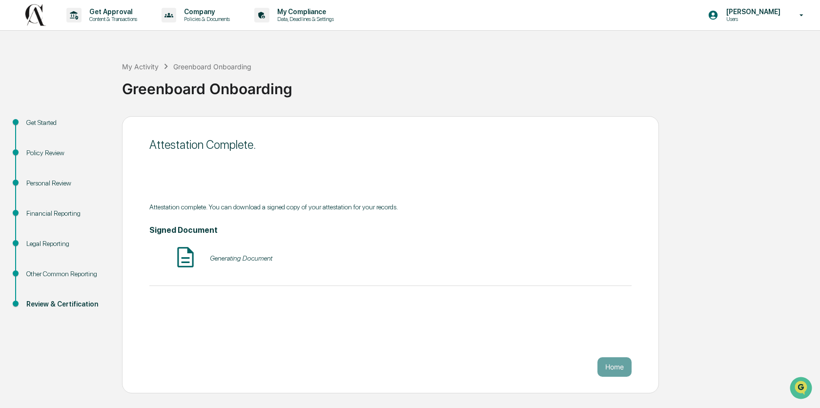
scroll to position [0, 0]
click at [612, 370] on button "Home" at bounding box center [614, 367] width 34 height 20
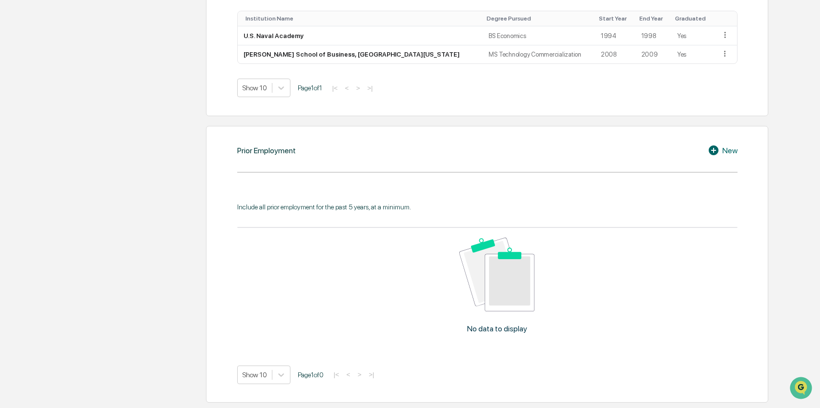
scroll to position [632, 0]
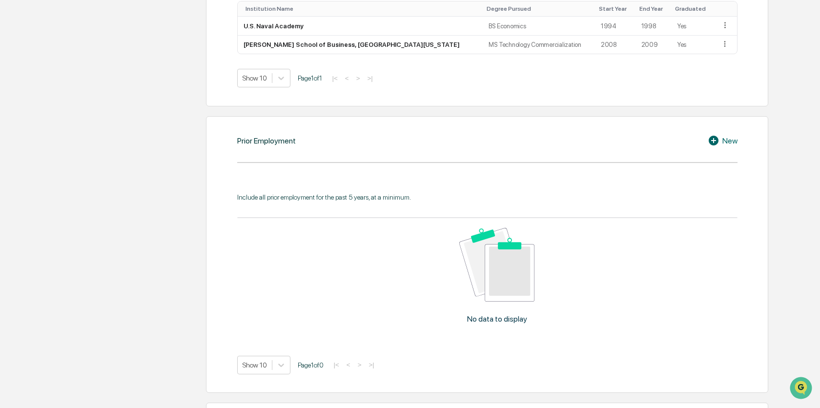
click at [713, 140] on icon at bounding box center [715, 141] width 15 height 12
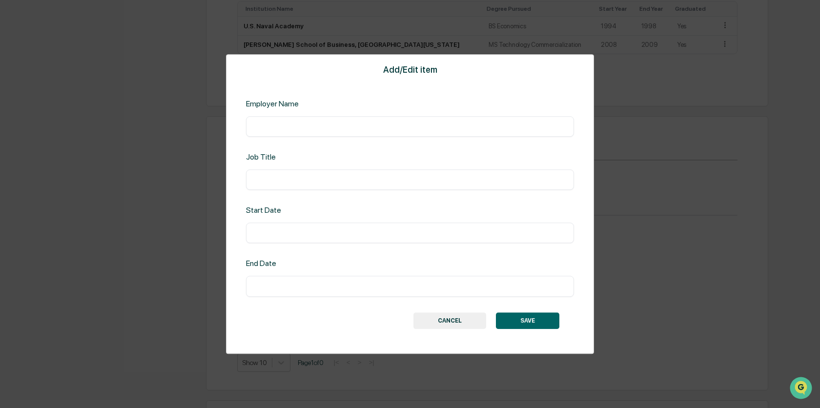
click at [360, 127] on input "text" at bounding box center [409, 127] width 313 height 10
type input "**********"
type input "******"
type input "*******"
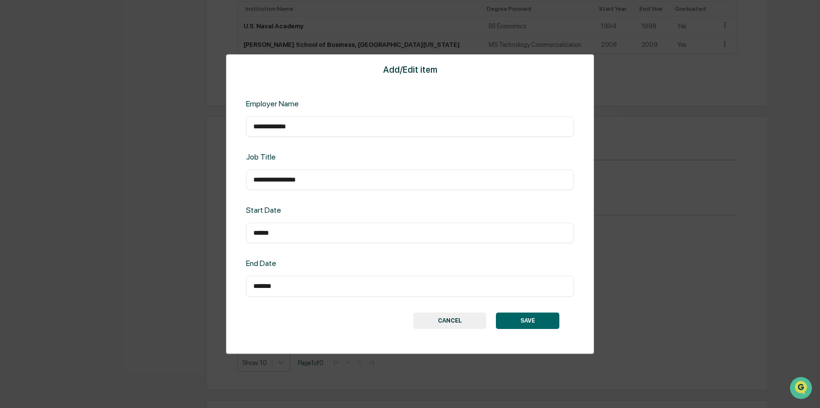
click at [509, 318] on button "SAVE" at bounding box center [527, 320] width 63 height 17
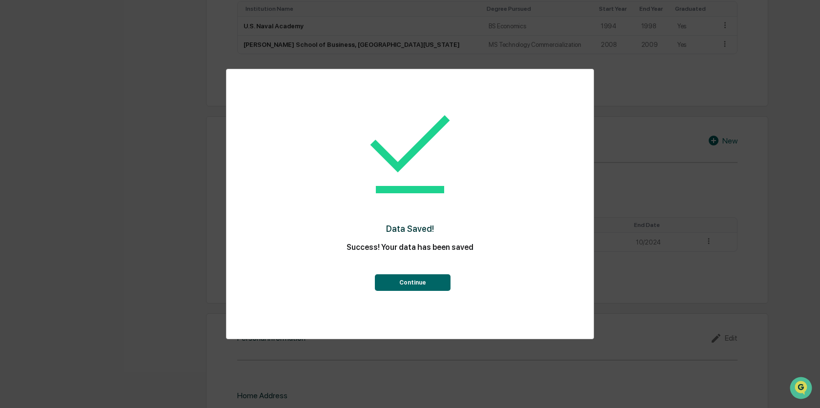
click at [428, 285] on button "Continue" at bounding box center [413, 282] width 76 height 17
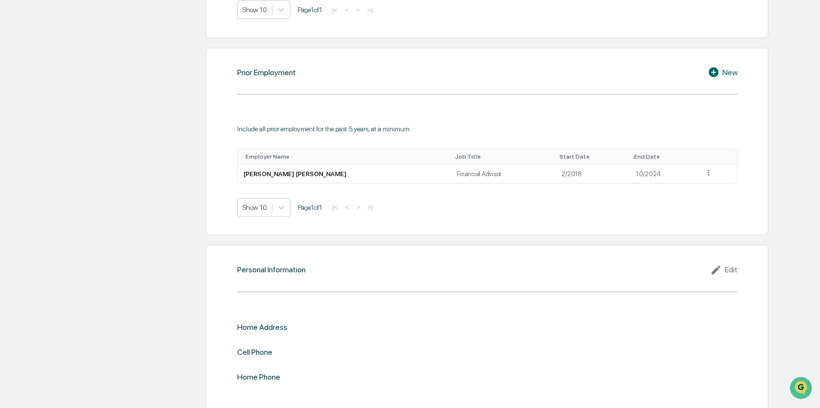
scroll to position [711, 0]
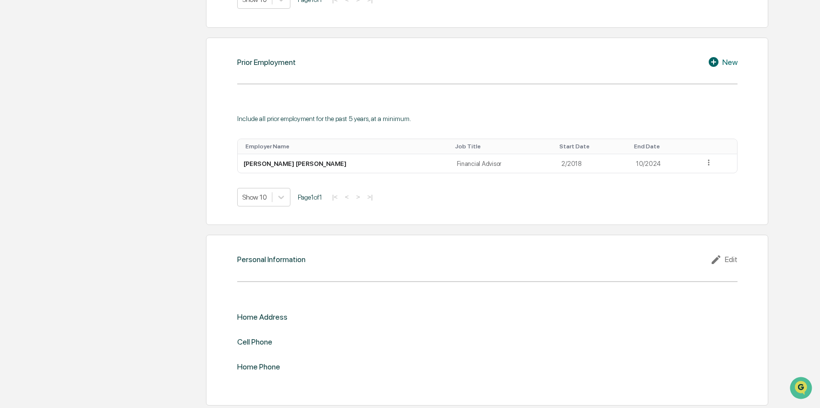
click at [732, 260] on div "Edit" at bounding box center [723, 260] width 27 height 12
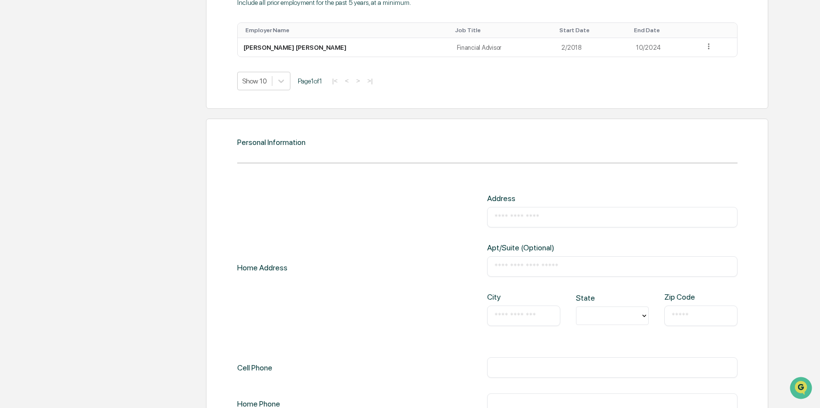
scroll to position [834, 0]
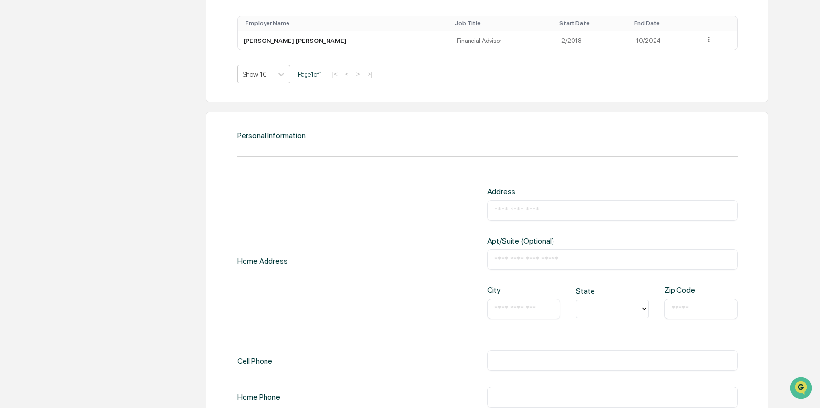
click at [537, 212] on div "​" at bounding box center [612, 210] width 250 height 20
click at [532, 209] on input "text" at bounding box center [612, 210] width 236 height 10
type input "**********"
type input "**"
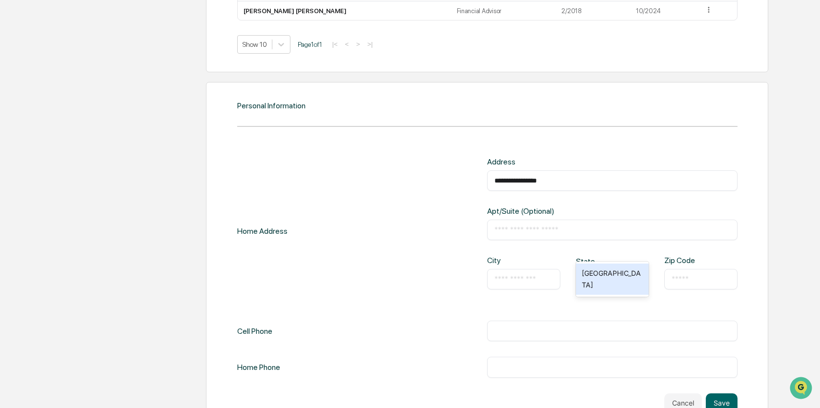
scroll to position [890, 0]
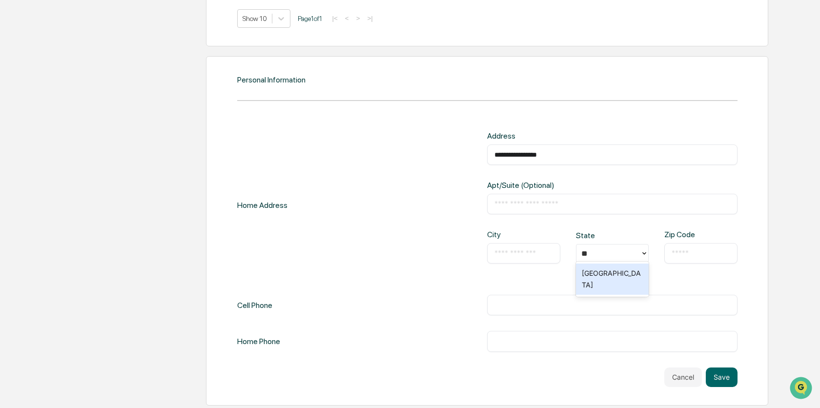
click at [529, 249] on input "text" at bounding box center [523, 253] width 59 height 10
type input "**********"
click at [609, 280] on div "[GEOGRAPHIC_DATA]" at bounding box center [612, 279] width 73 height 31
type input "*****"
click at [554, 307] on input "text" at bounding box center [612, 305] width 236 height 10
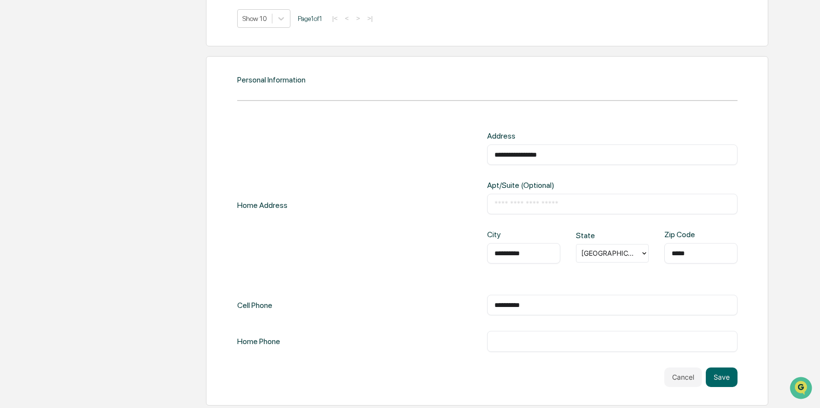
type input "**********"
click at [720, 373] on button "Save" at bounding box center [722, 377] width 32 height 20
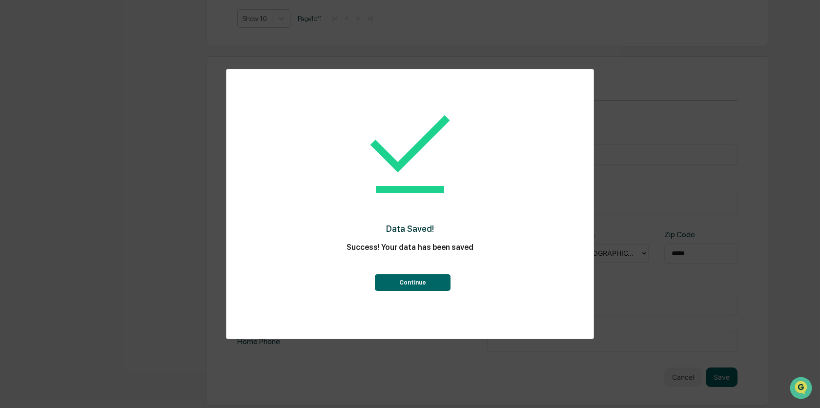
click at [407, 282] on button "Continue" at bounding box center [413, 282] width 76 height 17
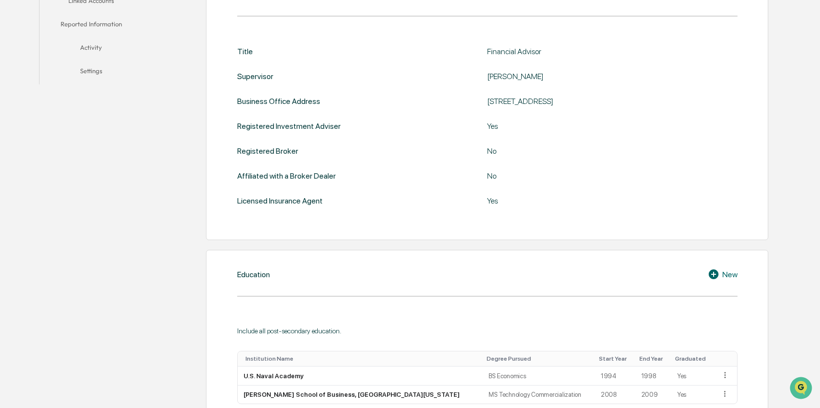
scroll to position [0, 0]
